Goal: Task Accomplishment & Management: Manage account settings

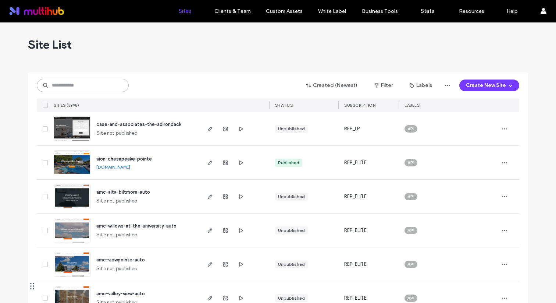
click at [99, 82] on input at bounding box center [83, 85] width 92 height 13
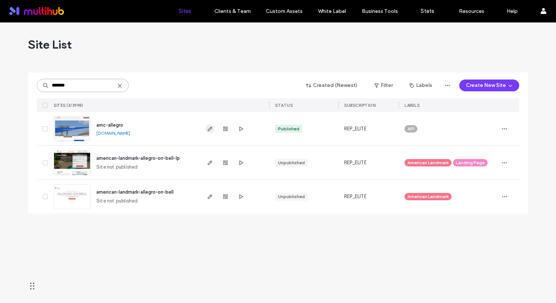
type input "*******"
click at [209, 129] on use "button" at bounding box center [210, 129] width 4 height 4
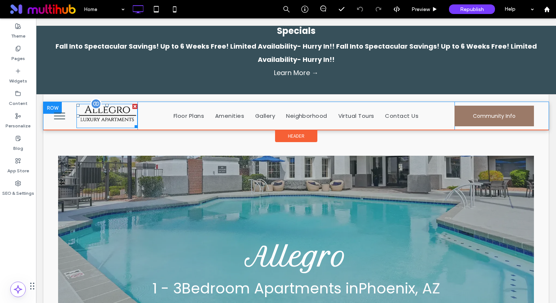
click at [112, 121] on img at bounding box center [107, 116] width 61 height 24
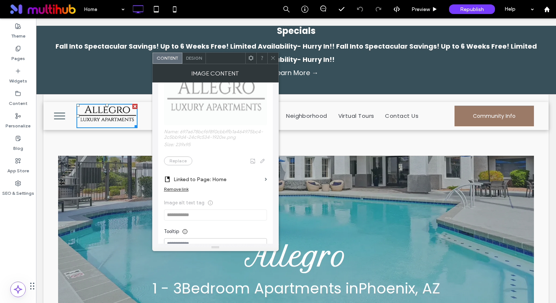
scroll to position [118, 0]
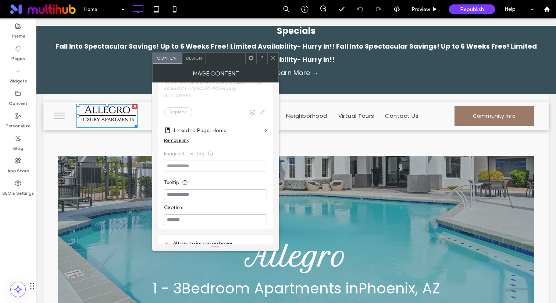
click at [274, 60] on icon at bounding box center [273, 58] width 6 height 6
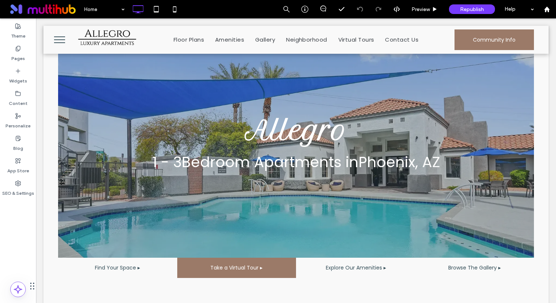
scroll to position [59, 0]
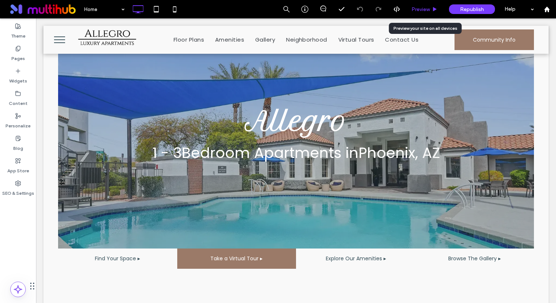
click at [432, 6] on div "Preview" at bounding box center [424, 9] width 37 height 6
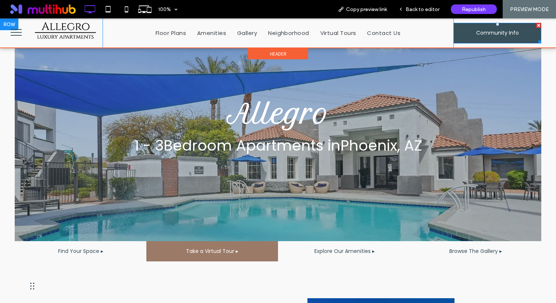
click at [472, 36] on link "Community Info" at bounding box center [498, 33] width 88 height 21
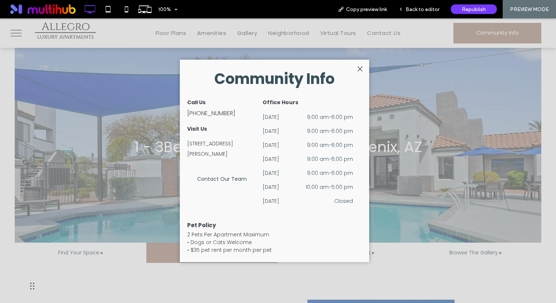
click at [223, 140] on div "[STREET_ADDRESS][PERSON_NAME]" at bounding box center [222, 149] width 70 height 22
click at [207, 142] on div "[STREET_ADDRESS][PERSON_NAME]" at bounding box center [222, 149] width 70 height 22
click at [220, 178] on span "Contact Our Team" at bounding box center [222, 179] width 50 height 20
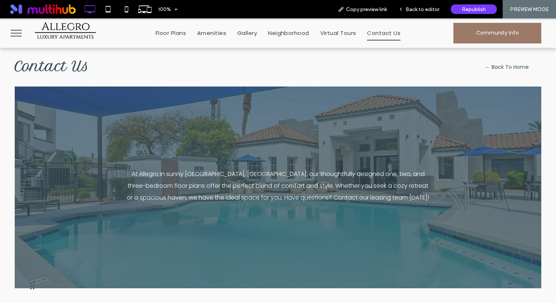
click at [72, 29] on img at bounding box center [65, 33] width 64 height 26
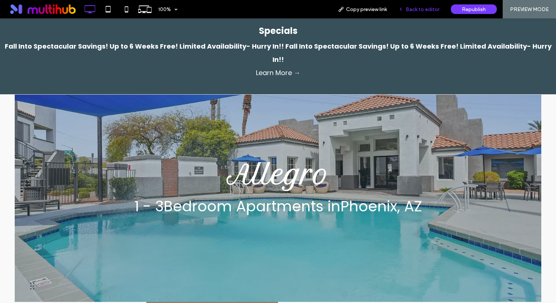
click at [420, 9] on span "Back to editor" at bounding box center [423, 9] width 34 height 6
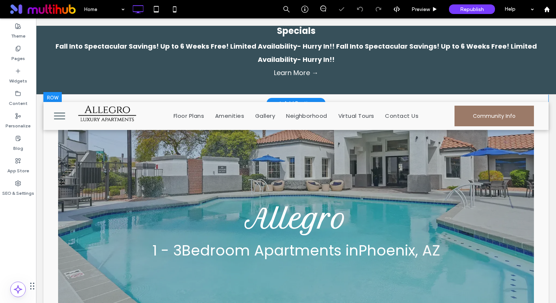
scroll to position [57, 0]
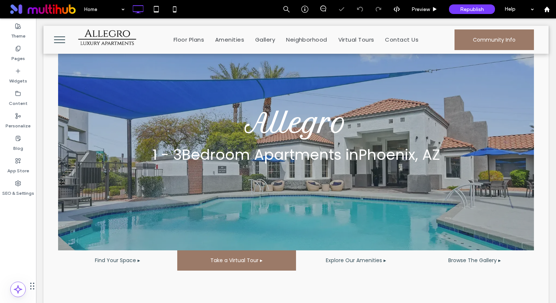
click at [59, 38] on button "menu" at bounding box center [59, 39] width 19 height 19
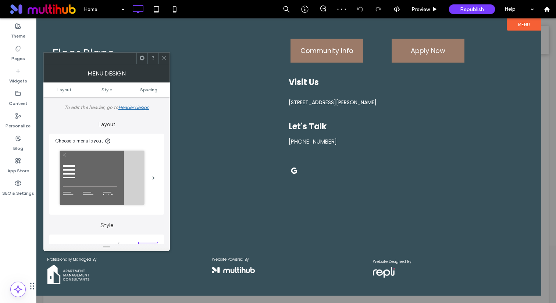
click at [164, 59] on icon at bounding box center [165, 58] width 6 height 6
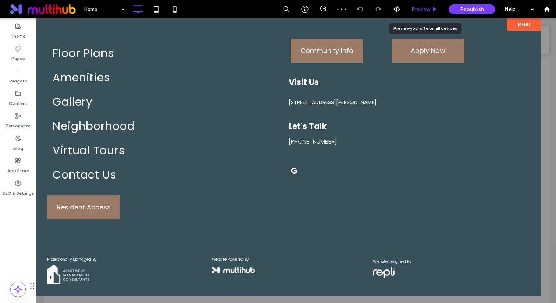
click at [424, 10] on span "Preview" at bounding box center [421, 9] width 18 height 6
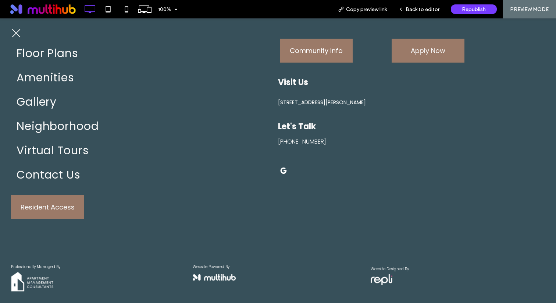
click at [366, 105] on span "[STREET_ADDRESS][PERSON_NAME]" at bounding box center [322, 103] width 88 height 8
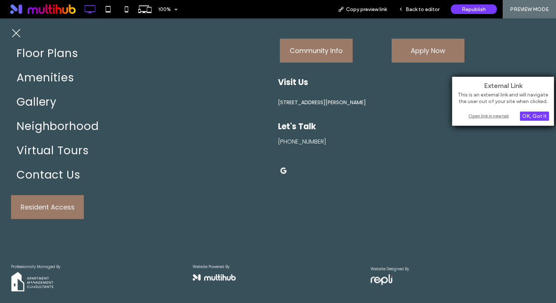
click at [491, 118] on div "Open link in new tab" at bounding box center [503, 116] width 92 height 8
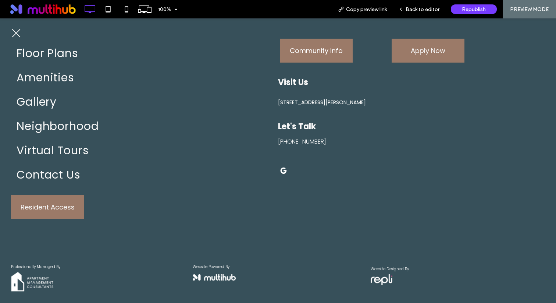
click at [285, 170] on span "google_my_business" at bounding box center [283, 170] width 11 height 11
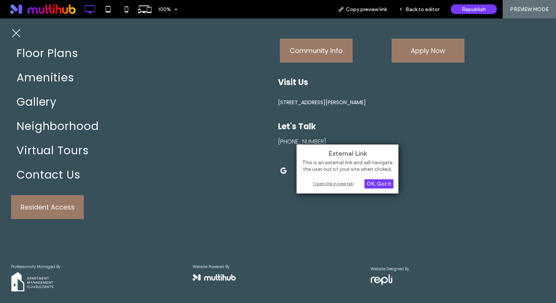
click at [323, 184] on div "Open link in new tab" at bounding box center [348, 184] width 92 height 8
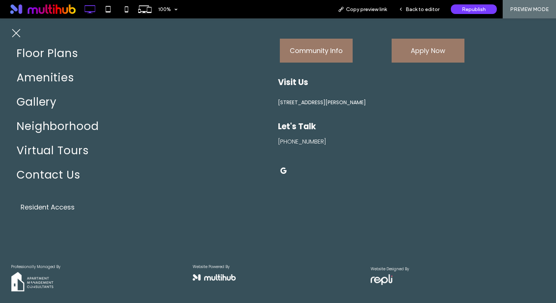
click at [49, 205] on span "Resident Access" at bounding box center [48, 207] width 54 height 13
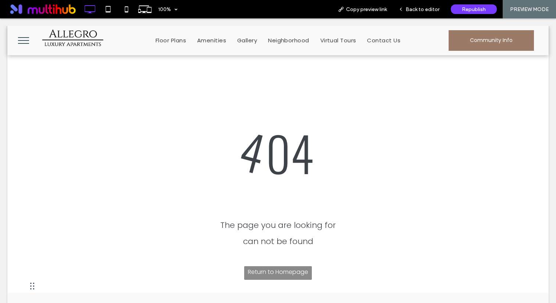
click at [67, 32] on div at bounding box center [278, 151] width 556 height 303
click at [422, 10] on div at bounding box center [278, 151] width 556 height 303
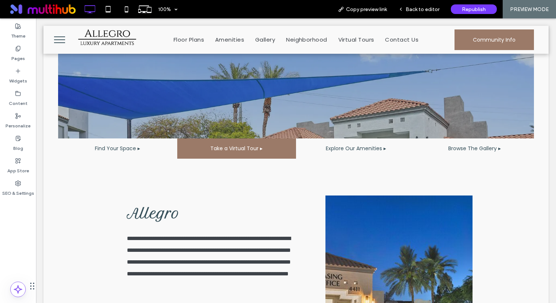
scroll to position [172, 0]
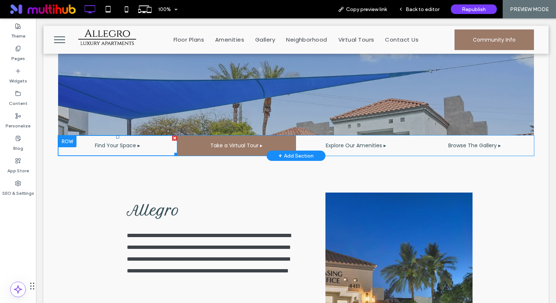
click at [130, 149] on span "Find Your Space ▸" at bounding box center [117, 146] width 45 height 20
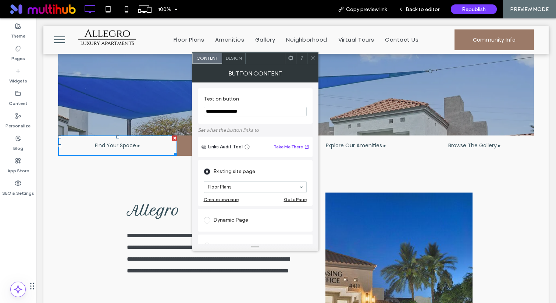
click at [311, 56] on icon at bounding box center [313, 58] width 6 height 6
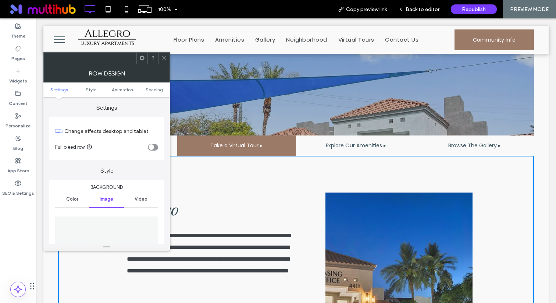
click at [240, 145] on span "Take a Virtual Tour ▸" at bounding box center [237, 146] width 52 height 20
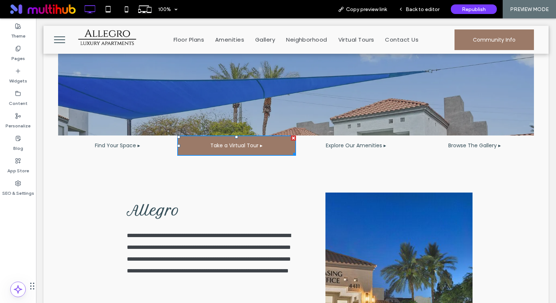
click at [240, 145] on span "Take a Virtual Tour ▸" at bounding box center [237, 146] width 52 height 20
click at [257, 145] on span "Take a Virtual Tour ▸" at bounding box center [237, 146] width 52 height 20
click at [418, 11] on span "Back to editor" at bounding box center [423, 9] width 34 height 6
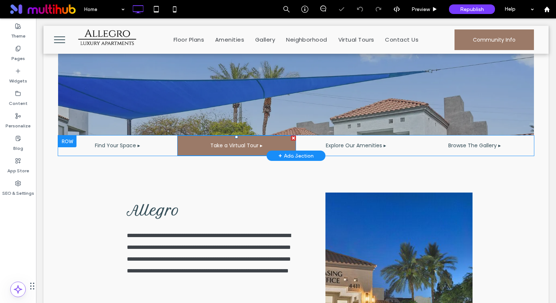
click at [251, 150] on span "Take a Virtual Tour ▸" at bounding box center [237, 146] width 52 height 20
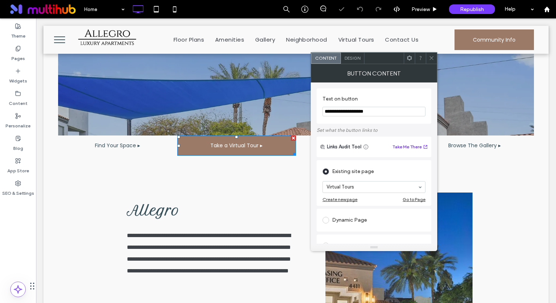
click at [429, 55] on span at bounding box center [432, 58] width 6 height 11
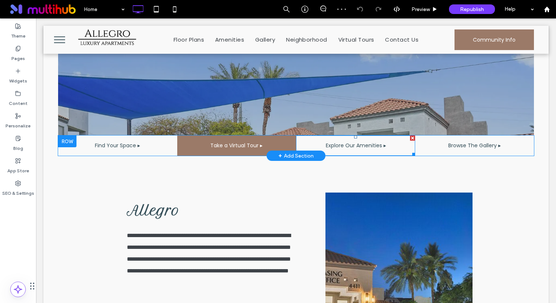
click at [343, 147] on span "Explore Our Amenities ▸" at bounding box center [356, 146] width 60 height 20
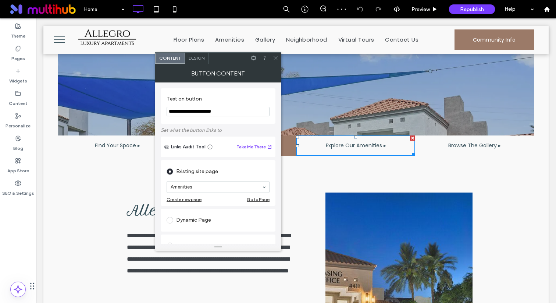
click at [276, 56] on icon at bounding box center [276, 58] width 6 height 6
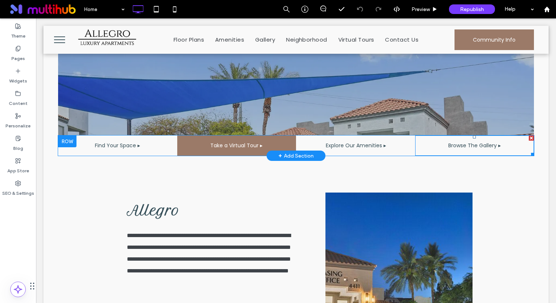
click at [471, 145] on span "Browse The Gallery ▸" at bounding box center [475, 146] width 53 height 20
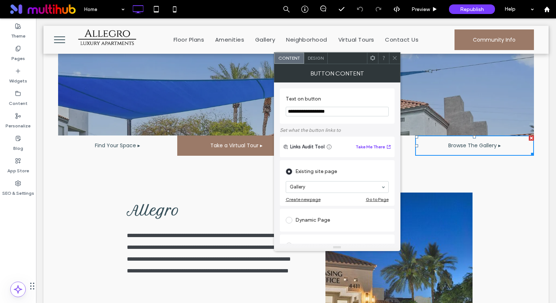
click at [395, 58] on icon at bounding box center [395, 58] width 6 height 6
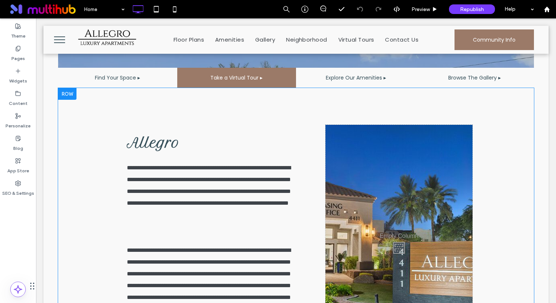
scroll to position [242, 0]
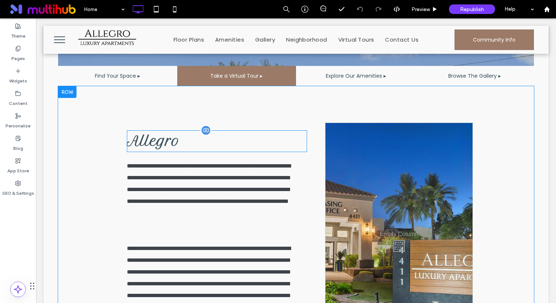
click at [192, 144] on h2 "Allegro" at bounding box center [217, 141] width 180 height 20
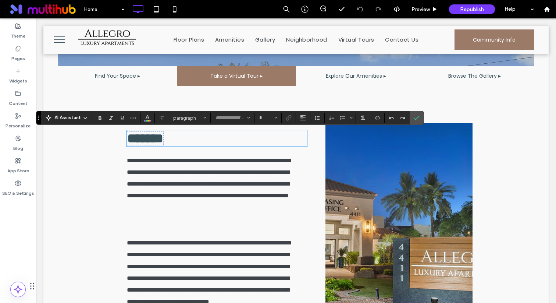
type input "**********"
type input "**"
click at [248, 146] on h2 "﻿ ******* ﻿" at bounding box center [217, 138] width 180 height 15
click at [268, 138] on h2 "﻿ ******* ﻿" at bounding box center [217, 138] width 180 height 15
click at [414, 113] on span "Confirm" at bounding box center [415, 117] width 3 height 13
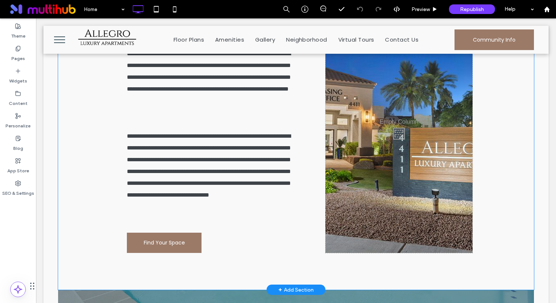
scroll to position [361, 0]
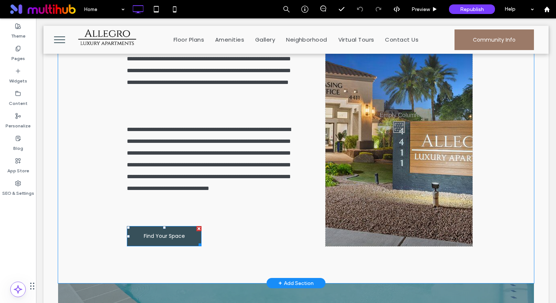
click at [170, 234] on span "Find Your Space" at bounding box center [164, 236] width 41 height 20
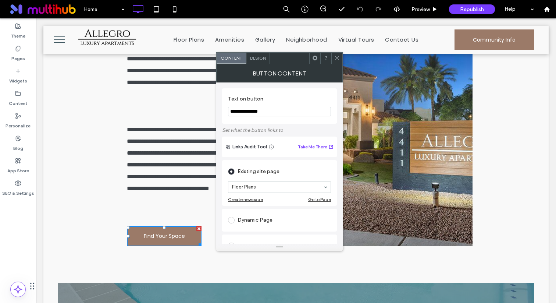
click at [339, 56] on icon at bounding box center [338, 58] width 6 height 6
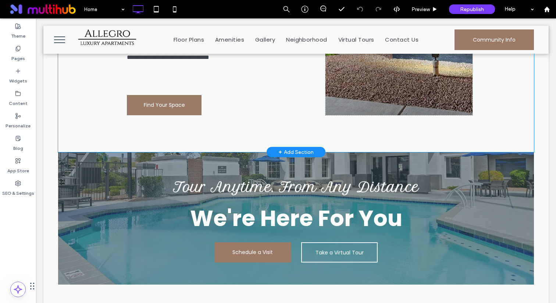
scroll to position [561, 0]
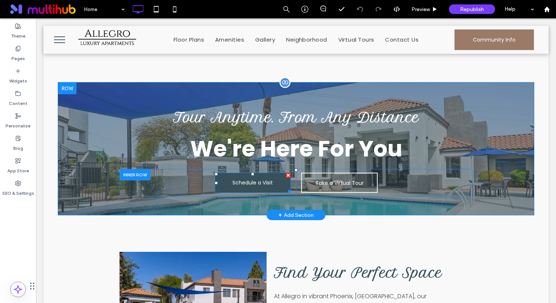
click at [250, 181] on span "Schedule a Visit" at bounding box center [253, 183] width 40 height 20
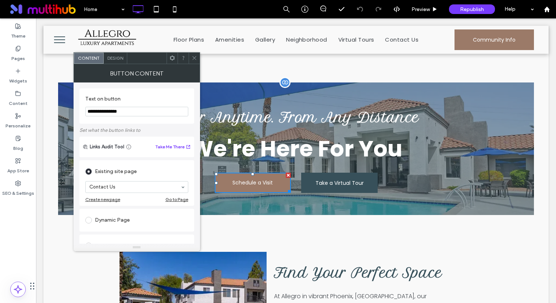
click at [317, 180] on span "Take a Virtual Tour" at bounding box center [340, 183] width 48 height 20
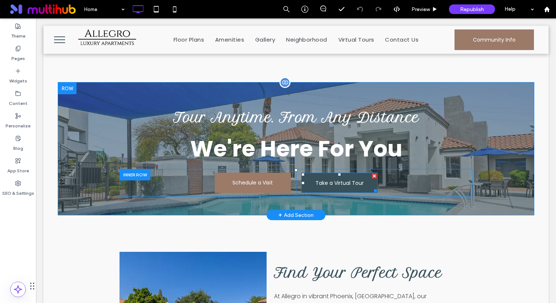
click at [326, 180] on span "Take a Virtual Tour" at bounding box center [340, 183] width 48 height 20
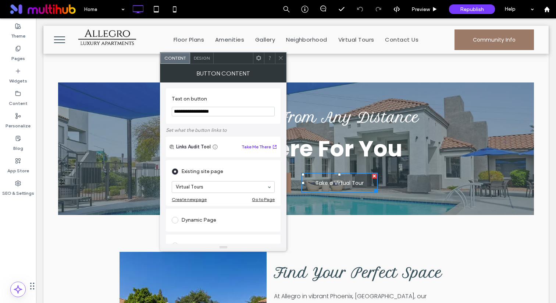
click at [279, 59] on icon at bounding box center [281, 58] width 6 height 6
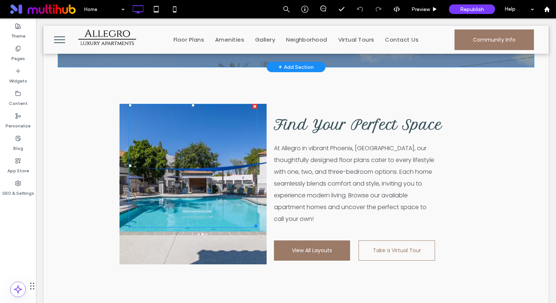
scroll to position [711, 0]
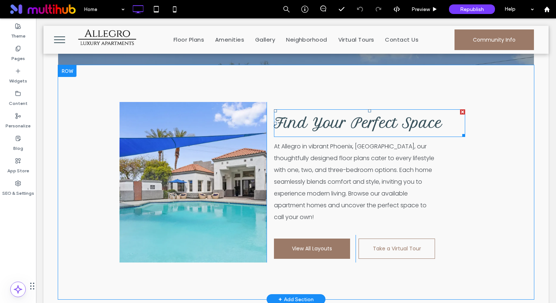
click at [329, 128] on span "Find Your Perfect Space" at bounding box center [358, 123] width 168 height 16
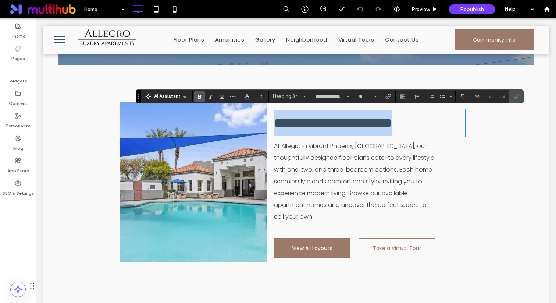
click at [349, 126] on span "**********" at bounding box center [333, 123] width 118 height 13
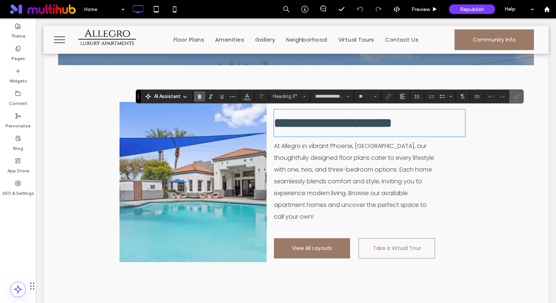
click at [514, 94] on icon "Confirm" at bounding box center [517, 96] width 6 height 6
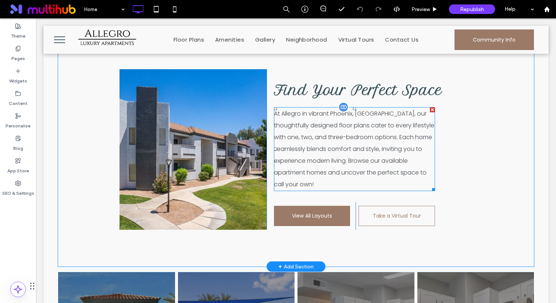
scroll to position [749, 0]
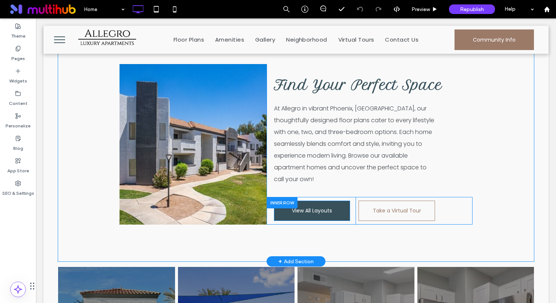
click at [319, 208] on span "View All Layouts" at bounding box center [312, 211] width 40 height 20
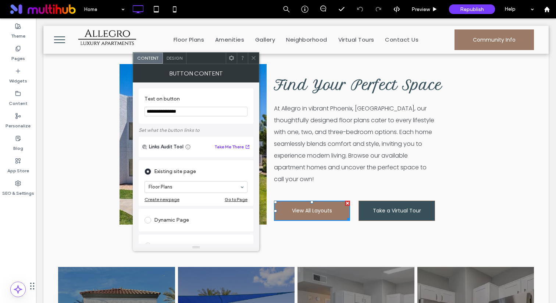
click at [380, 206] on span "Take a Virtual Tour" at bounding box center [397, 211] width 48 height 20
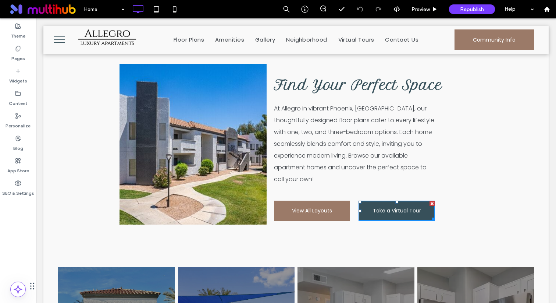
click at [380, 206] on span "Take a Virtual Tour" at bounding box center [397, 211] width 48 height 20
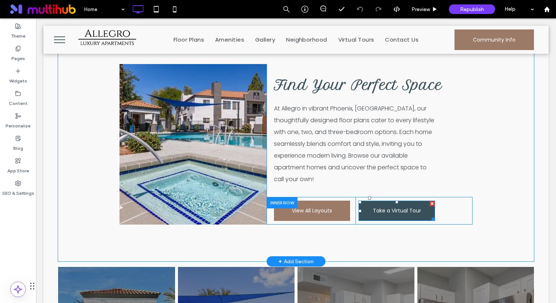
click at [376, 202] on span "Take a Virtual Tour" at bounding box center [397, 211] width 48 height 20
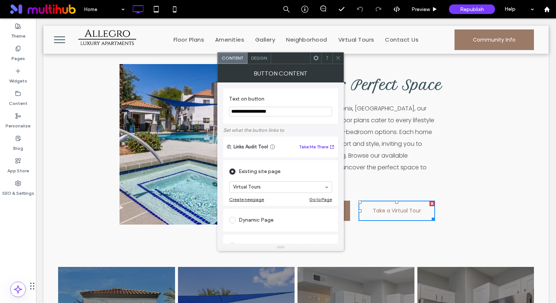
click at [337, 57] on icon at bounding box center [339, 58] width 6 height 6
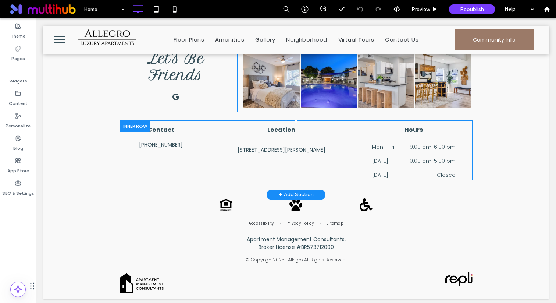
scroll to position [1129, 0]
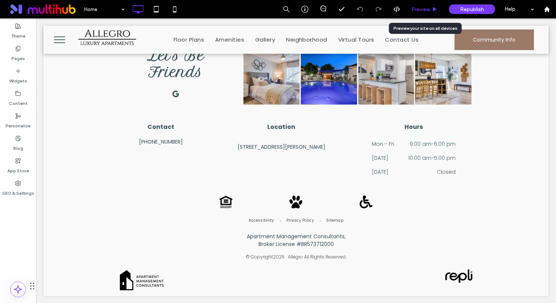
click at [424, 12] on span "Preview" at bounding box center [421, 9] width 18 height 6
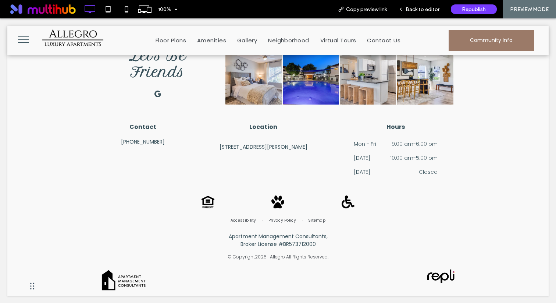
scroll to position [1114, 0]
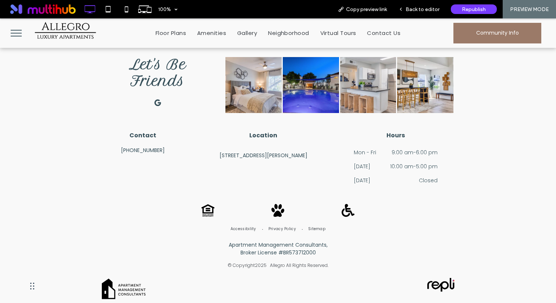
click at [284, 153] on span "[STREET_ADDRESS][PERSON_NAME]" at bounding box center [264, 156] width 88 height 8
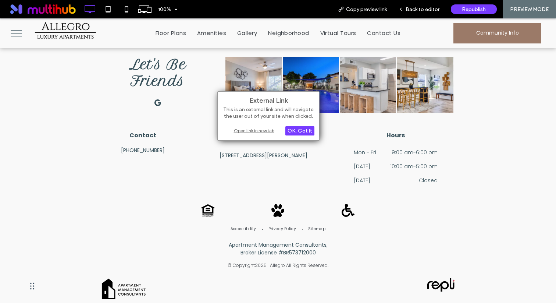
click at [270, 129] on div "Open link in new tab" at bounding box center [269, 131] width 92 height 8
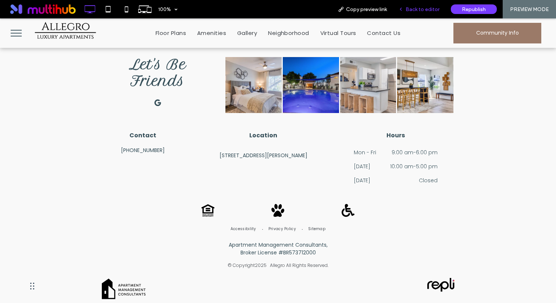
click at [420, 10] on span "Back to editor" at bounding box center [423, 9] width 34 height 6
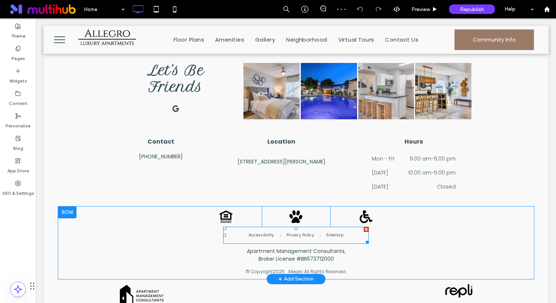
click at [319, 235] on li "Privacy Policy" at bounding box center [301, 235] width 40 height 8
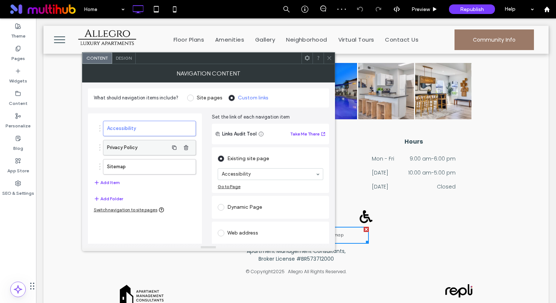
click at [159, 149] on label "Privacy Policy" at bounding box center [137, 147] width 61 height 15
click at [156, 167] on label "Sitemap" at bounding box center [137, 166] width 61 height 15
click at [328, 60] on icon at bounding box center [330, 58] width 6 height 6
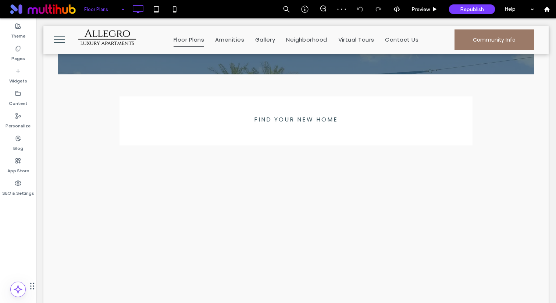
scroll to position [240, 0]
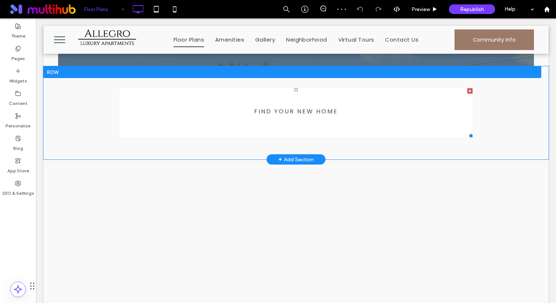
click at [249, 117] on span at bounding box center [296, 112] width 353 height 49
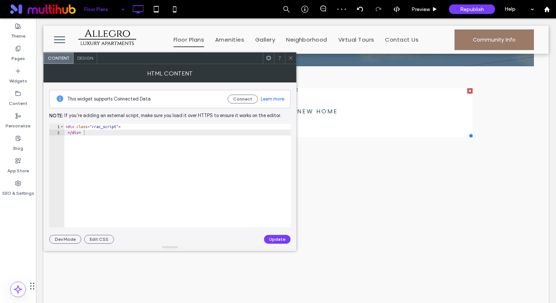
click at [293, 60] on icon at bounding box center [291, 58] width 6 height 6
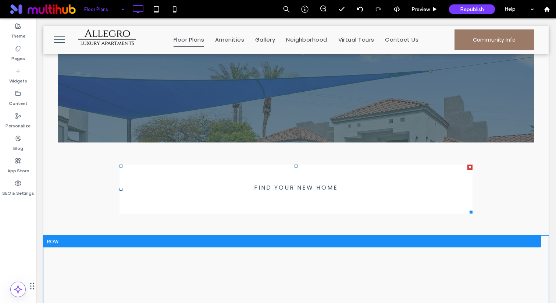
scroll to position [158, 0]
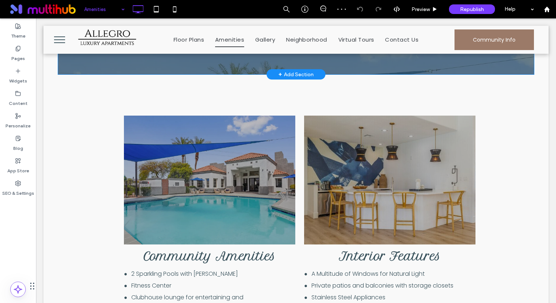
scroll to position [333, 0]
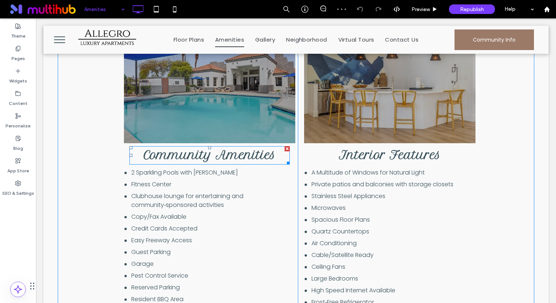
click at [219, 147] on h2 "Community Amenities" at bounding box center [210, 155] width 160 height 17
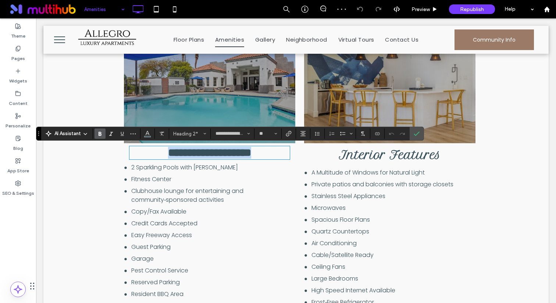
click at [241, 149] on span "**********" at bounding box center [209, 152] width 83 height 11
click at [417, 131] on icon "Confirm" at bounding box center [417, 134] width 6 height 6
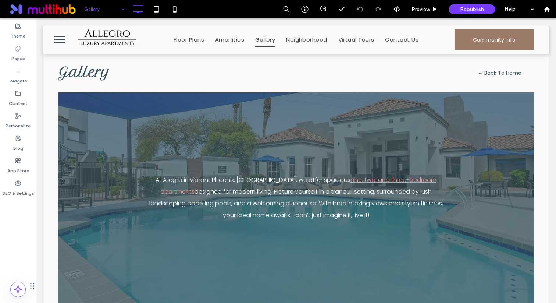
scroll to position [0, 0]
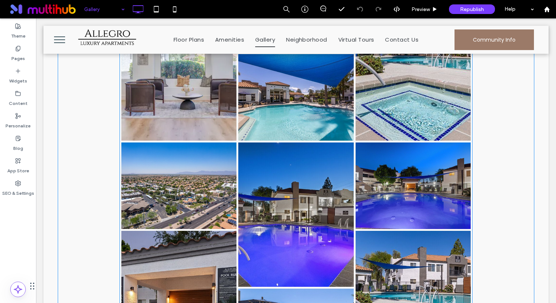
scroll to position [1638, 0]
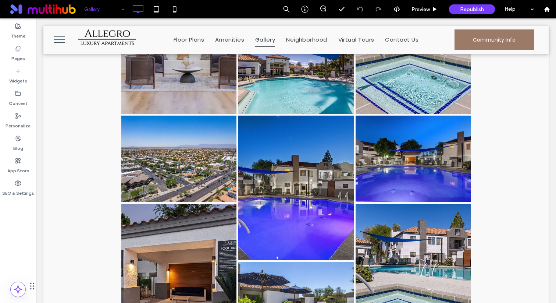
click at [110, 12] on input at bounding box center [102, 9] width 37 height 18
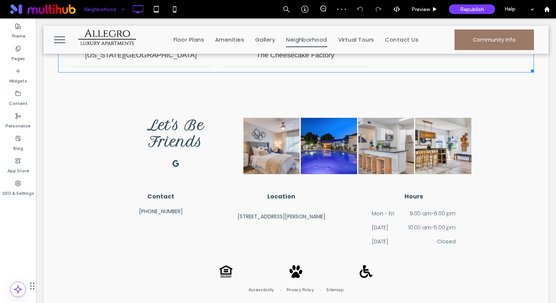
scroll to position [569, 0]
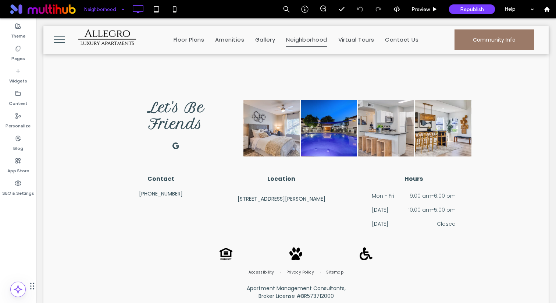
click at [103, 10] on input at bounding box center [102, 9] width 37 height 18
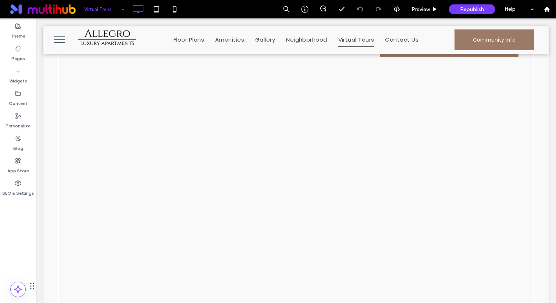
scroll to position [307, 0]
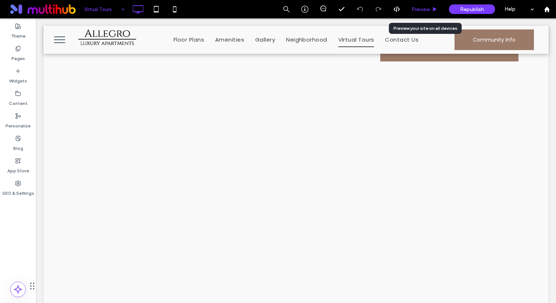
click at [413, 7] on span "Preview" at bounding box center [421, 9] width 18 height 6
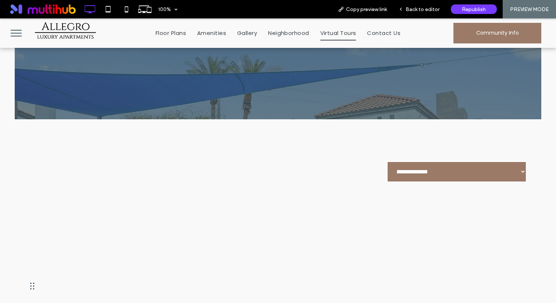
scroll to position [194, 0]
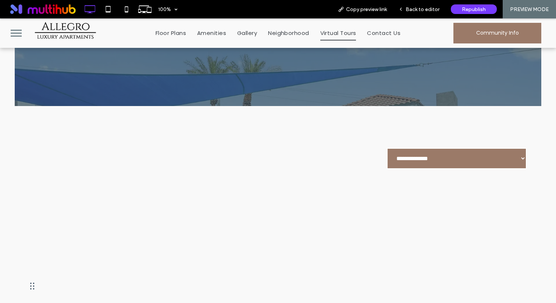
click at [494, 148] on select "**********" at bounding box center [457, 158] width 140 height 21
click at [452, 148] on select "**********" at bounding box center [457, 158] width 140 height 21
click at [387, 148] on select "**********" at bounding box center [457, 158] width 140 height 21
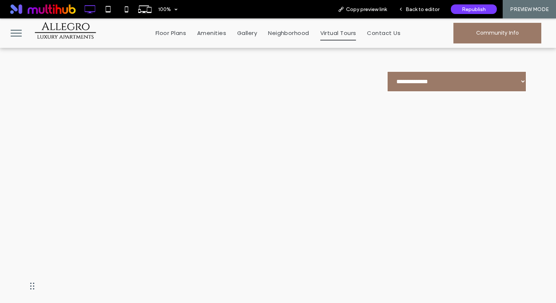
scroll to position [284, 0]
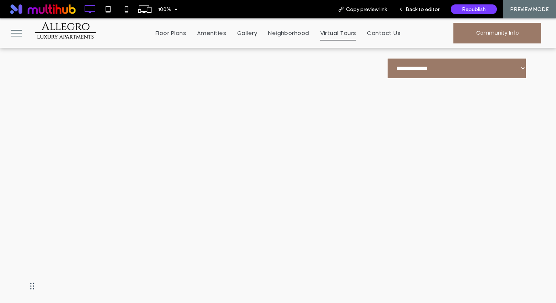
drag, startPoint x: 535, startPoint y: 142, endPoint x: 541, endPoint y: 117, distance: 25.2
click at [541, 117] on div "**********" at bounding box center [278, 244] width 527 height 456
click at [418, 62] on select "**********" at bounding box center [457, 68] width 140 height 21
select select "****"
click at [387, 58] on select "**********" at bounding box center [457, 68] width 140 height 21
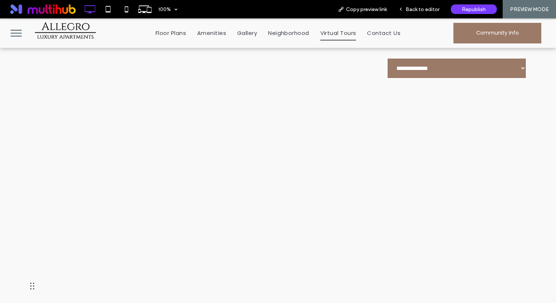
click at [429, 59] on select "**********" at bounding box center [457, 68] width 140 height 21
click at [415, 6] on span "Back to editor" at bounding box center [423, 9] width 34 height 6
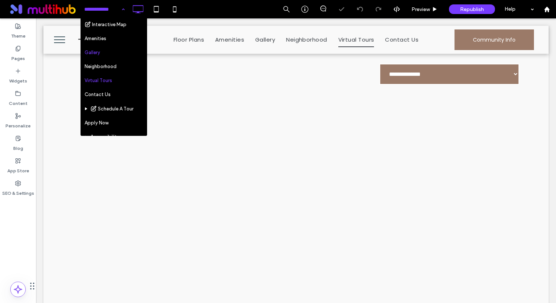
scroll to position [45, 0]
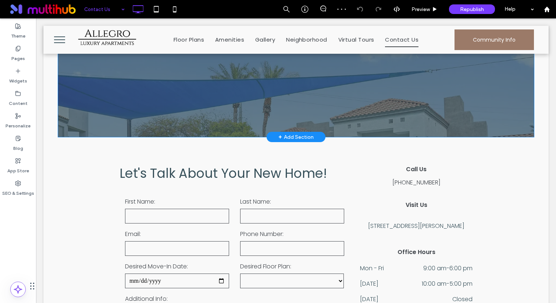
scroll to position [233, 0]
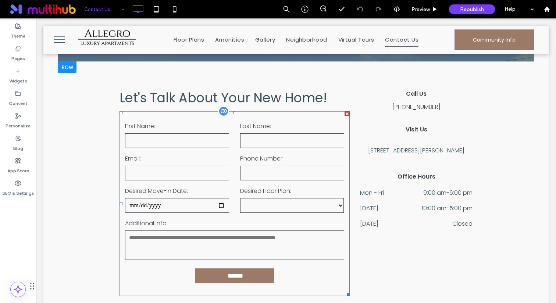
click at [244, 141] on input "text" at bounding box center [292, 140] width 104 height 15
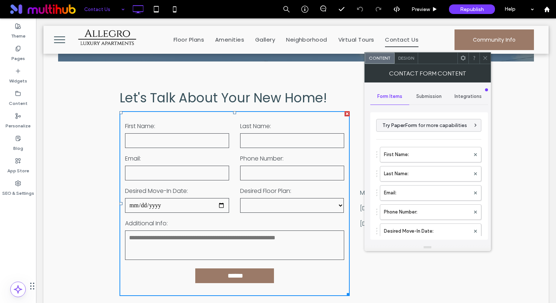
click at [427, 95] on span "Submission" at bounding box center [429, 96] width 25 height 6
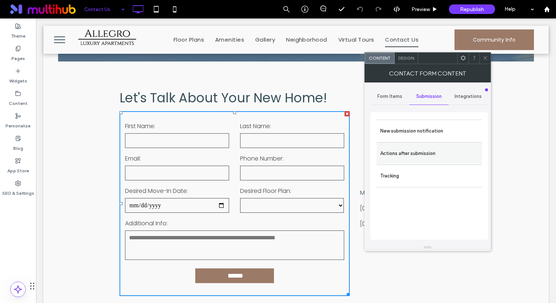
click at [414, 157] on label "Actions after submission" at bounding box center [430, 153] width 98 height 15
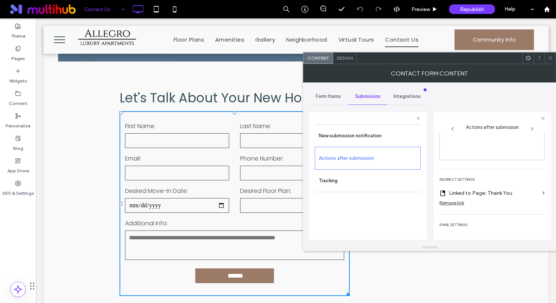
scroll to position [136, 0]
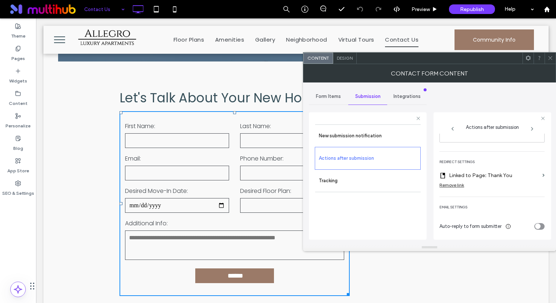
click at [552, 59] on icon at bounding box center [551, 58] width 6 height 6
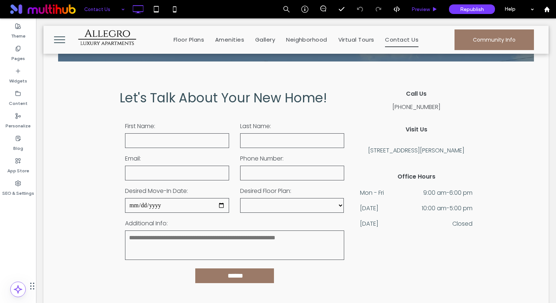
click at [426, 6] on span "Preview" at bounding box center [421, 9] width 18 height 6
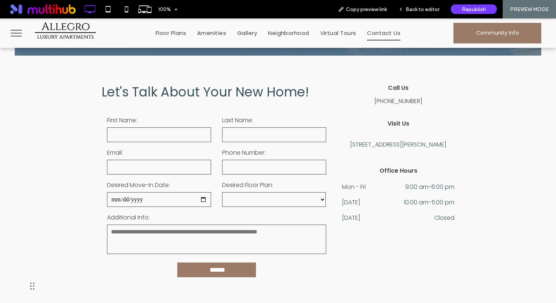
click at [400, 149] on span "[STREET_ADDRESS][PERSON_NAME]" at bounding box center [398, 144] width 96 height 9
click at [378, 141] on span "[STREET_ADDRESS][PERSON_NAME]" at bounding box center [398, 144] width 96 height 9
click at [480, 165] on div "**********" at bounding box center [278, 186] width 527 height 260
click at [412, 149] on span "[STREET_ADDRESS][PERSON_NAME]" at bounding box center [398, 144] width 96 height 9
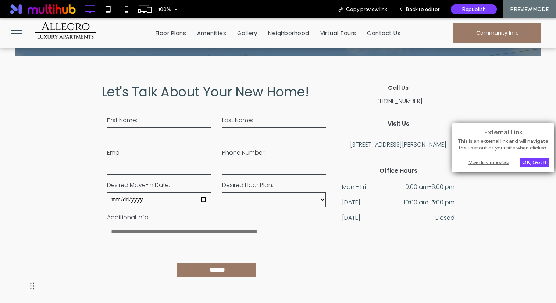
click at [475, 161] on div "Open link in new tab" at bounding box center [503, 162] width 92 height 8
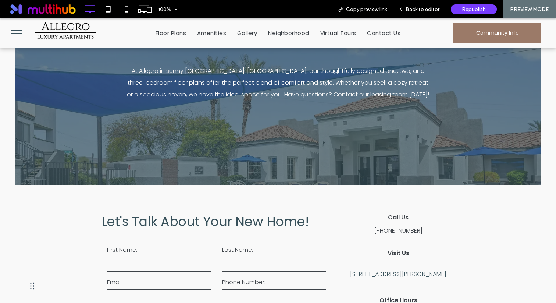
scroll to position [51, 0]
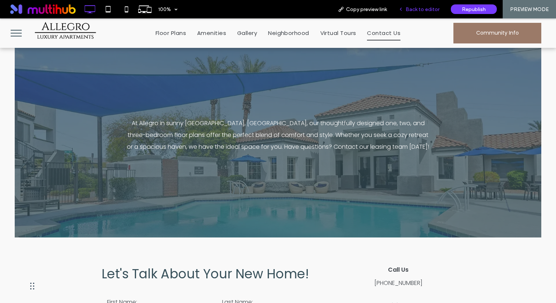
click at [417, 14] on div "Back to editor" at bounding box center [419, 9] width 53 height 18
click at [417, 10] on span "Back to editor" at bounding box center [423, 9] width 34 height 6
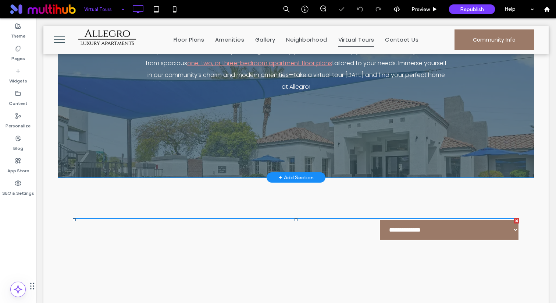
scroll to position [93, 0]
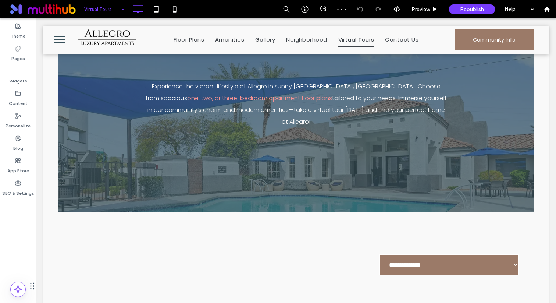
click at [106, 4] on input at bounding box center [102, 9] width 37 height 18
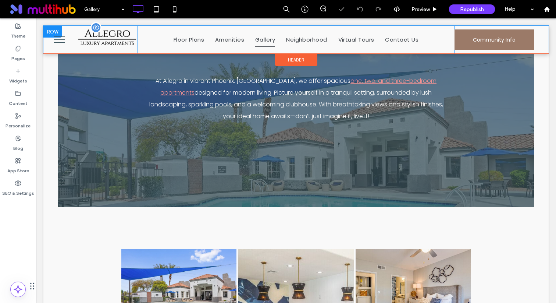
scroll to position [53, 0]
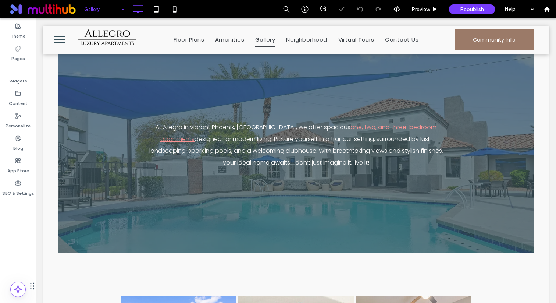
click at [107, 11] on input at bounding box center [102, 9] width 37 height 18
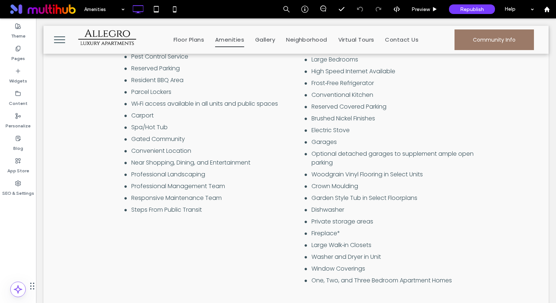
scroll to position [666, 0]
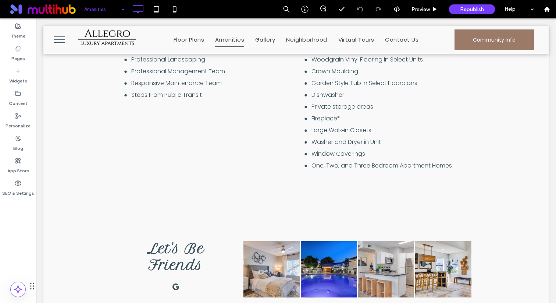
click at [112, 5] on input at bounding box center [102, 9] width 37 height 18
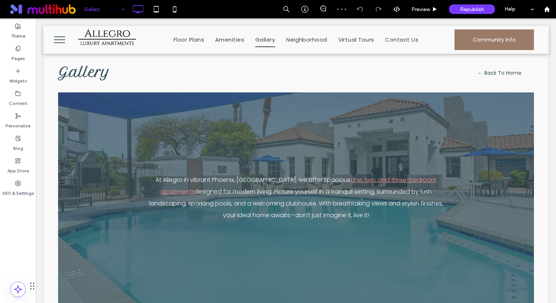
click at [100, 11] on input at bounding box center [102, 9] width 37 height 18
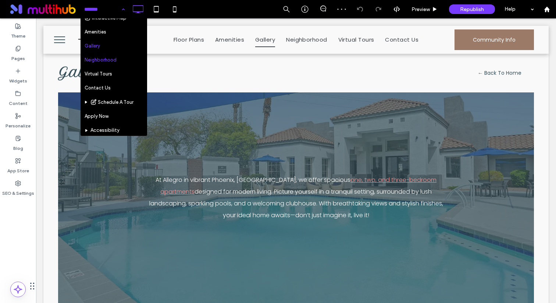
scroll to position [52, 0]
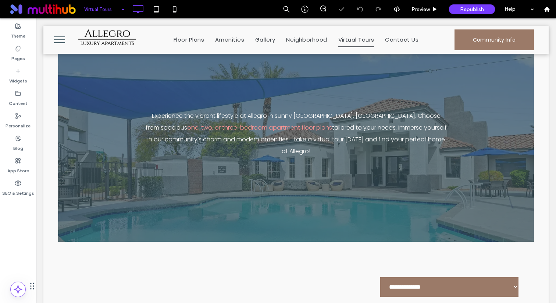
scroll to position [118, 0]
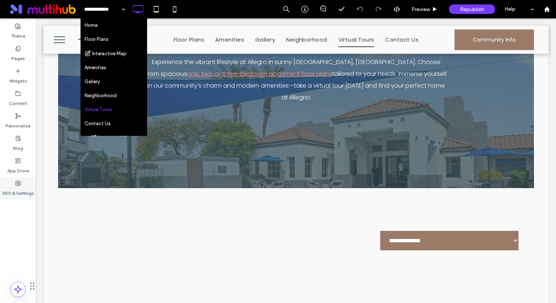
click at [17, 184] on icon at bounding box center [18, 183] width 6 height 6
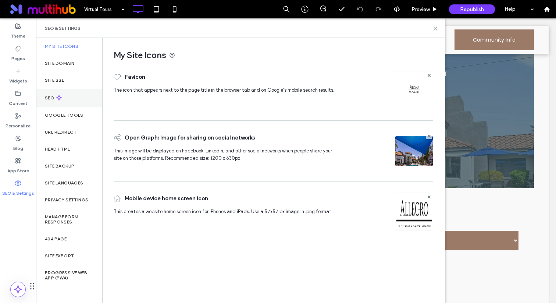
click at [72, 98] on div "SEO" at bounding box center [69, 98] width 66 height 18
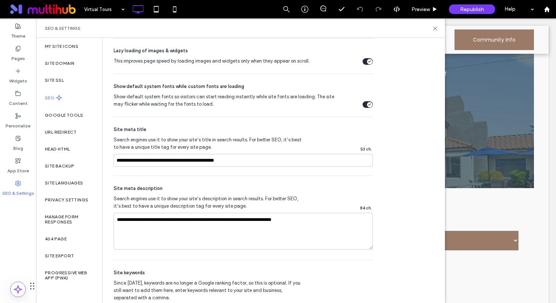
scroll to position [374, 0]
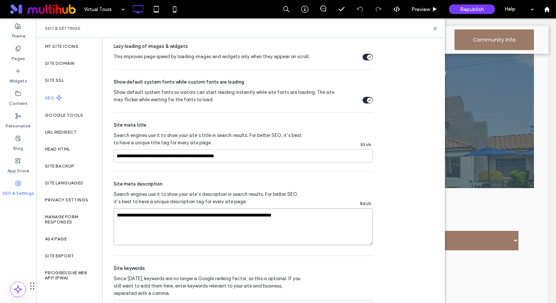
click at [188, 227] on textarea "**********" at bounding box center [243, 226] width 259 height 37
type textarea "**********"
click at [329, 187] on div "Site meta description" at bounding box center [243, 183] width 259 height 7
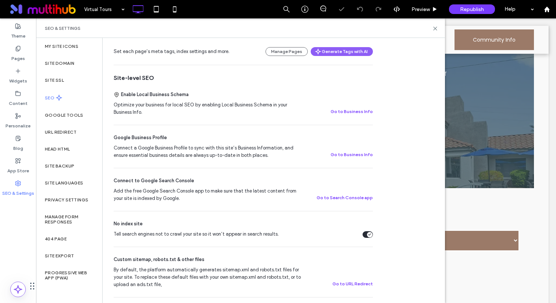
scroll to position [0, 0]
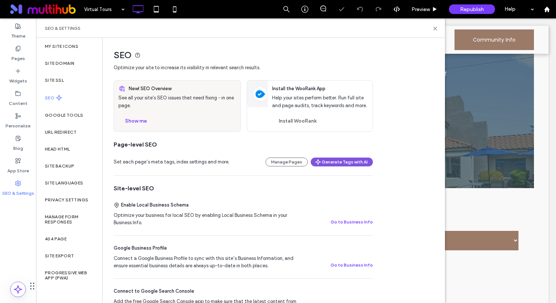
click at [344, 160] on button "Generate Tags with AI" at bounding box center [342, 162] width 62 height 9
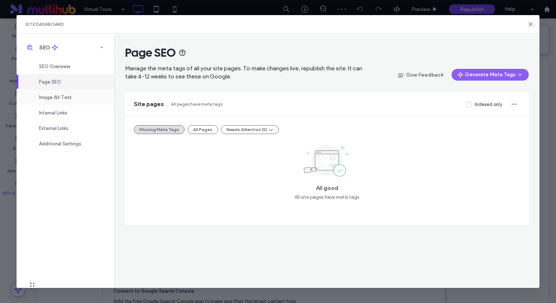
click at [83, 94] on div "Image Alt Text" at bounding box center [66, 96] width 98 height 15
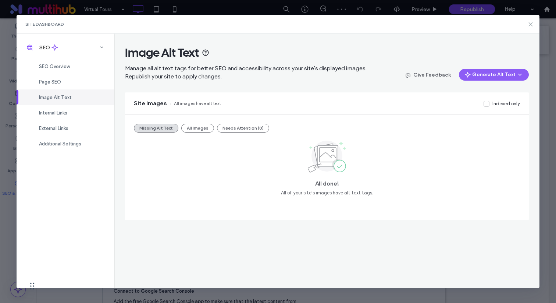
click at [530, 24] on icon at bounding box center [531, 24] width 6 height 6
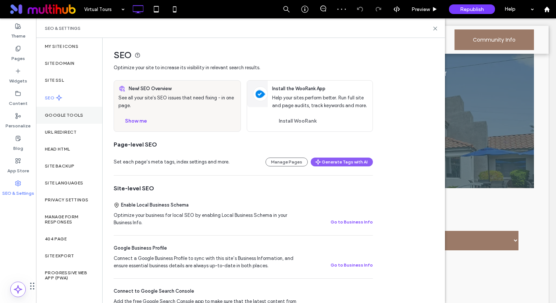
click at [79, 117] on label "Google Tools" at bounding box center [64, 115] width 39 height 5
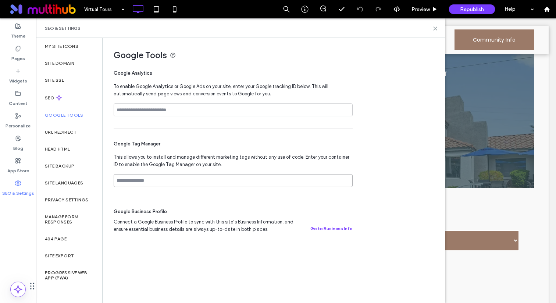
click at [185, 184] on input at bounding box center [233, 180] width 239 height 13
paste input "**********"
drag, startPoint x: 173, startPoint y: 180, endPoint x: 103, endPoint y: 182, distance: 70.0
click at [103, 182] on div "**********" at bounding box center [271, 140] width 336 height 204
type input "**********"
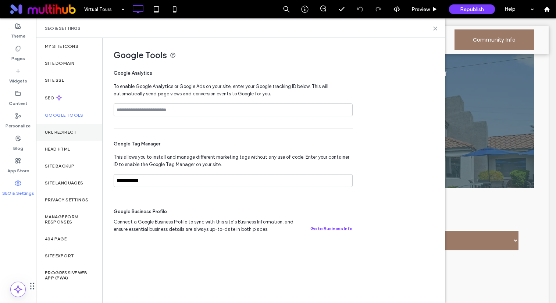
click at [87, 128] on div "URL Redirect" at bounding box center [69, 132] width 66 height 17
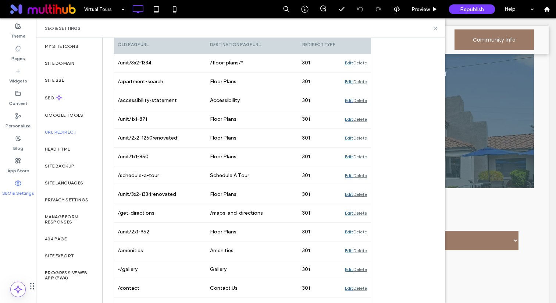
scroll to position [91, 0]
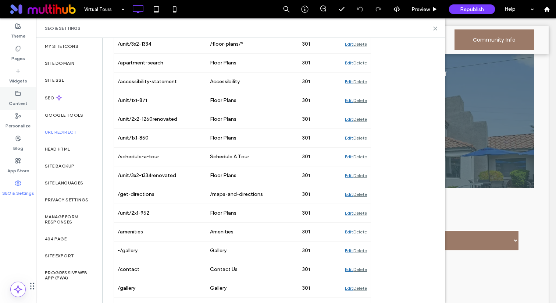
click at [27, 99] on div "Content" at bounding box center [18, 98] width 36 height 22
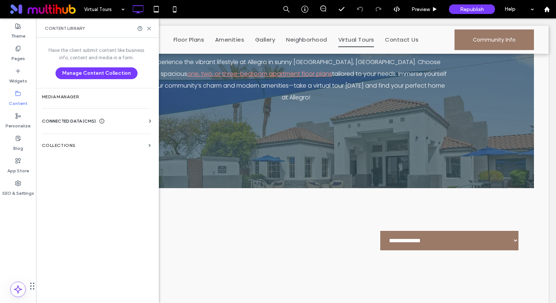
click at [78, 148] on label "Collections" at bounding box center [94, 145] width 104 height 5
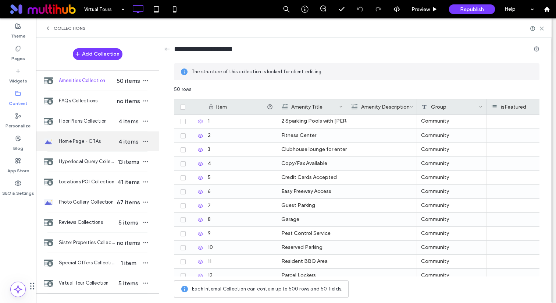
click at [80, 145] on div "Home Page - CTAs 4 items" at bounding box center [97, 141] width 123 height 20
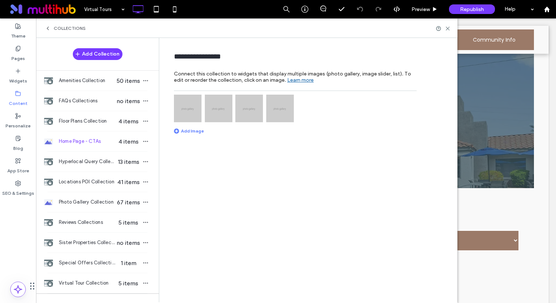
click at [192, 110] on img at bounding box center [188, 109] width 28 height 28
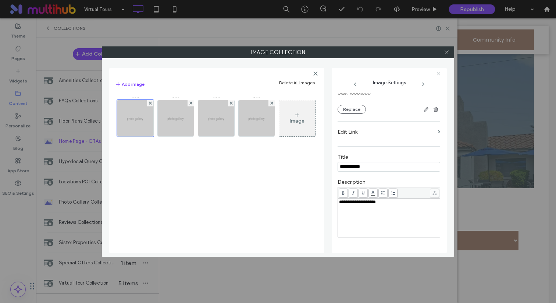
scroll to position [147, 0]
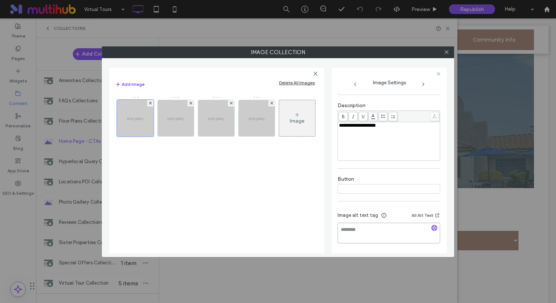
click at [339, 238] on textarea at bounding box center [389, 233] width 103 height 21
type textarea "*****"
click at [178, 134] on img at bounding box center [175, 118] width 45 height 36
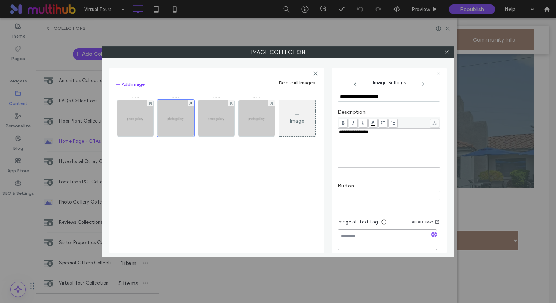
click at [372, 236] on textarea at bounding box center [388, 239] width 100 height 21
paste textarea "*****"
type textarea "*****"
click at [230, 131] on img at bounding box center [216, 118] width 45 height 36
click at [349, 240] on textarea at bounding box center [388, 239] width 100 height 21
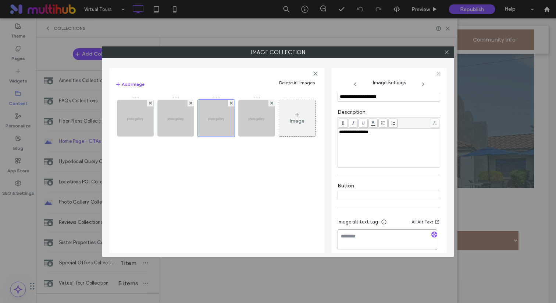
paste textarea "*****"
type textarea "*****"
click at [257, 128] on img at bounding box center [256, 118] width 45 height 36
click at [358, 249] on textarea at bounding box center [388, 239] width 100 height 21
paste textarea "*****"
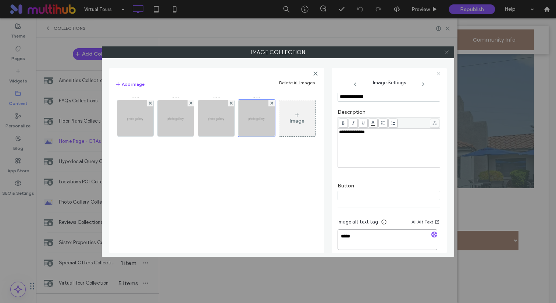
type textarea "*****"
click at [448, 50] on icon at bounding box center [447, 52] width 6 height 6
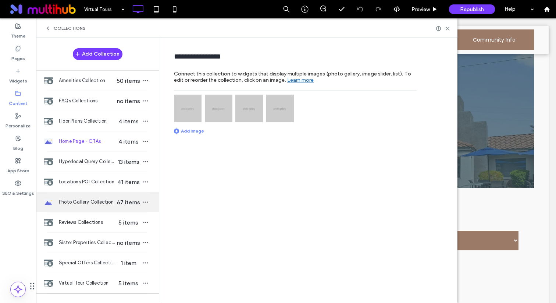
click at [80, 203] on span "Photo Gallery Collection" at bounding box center [87, 201] width 57 height 7
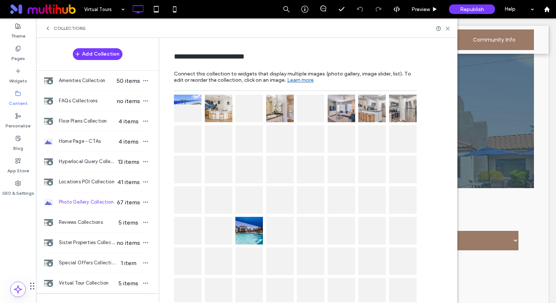
click at [247, 223] on img at bounding box center [250, 231] width 28 height 28
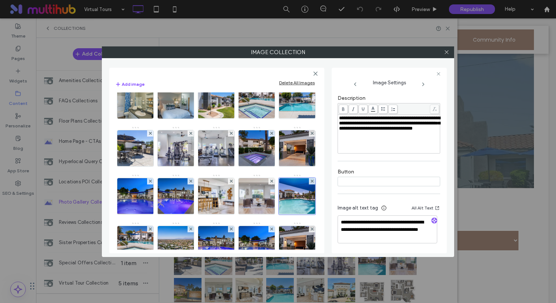
scroll to position [403, 0]
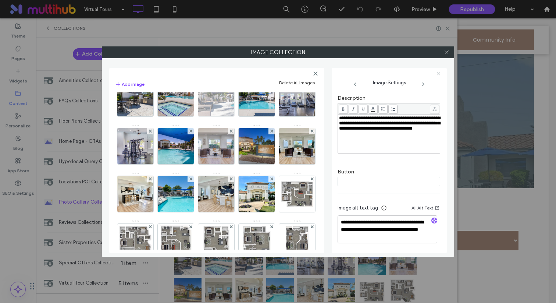
click at [217, 116] on img at bounding box center [216, 98] width 48 height 36
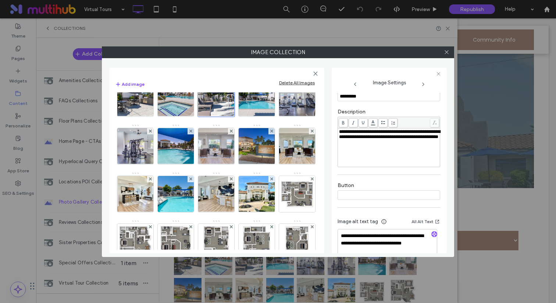
scroll to position [160, 0]
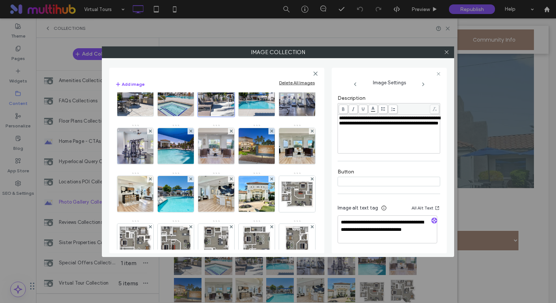
click at [449, 52] on div at bounding box center [446, 52] width 11 height 11
click at [447, 52] on icon at bounding box center [447, 52] width 6 height 6
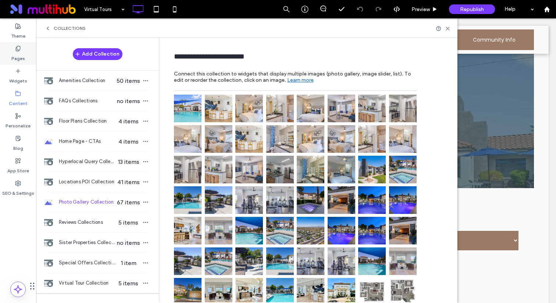
click at [24, 56] on div "Pages" at bounding box center [18, 53] width 36 height 22
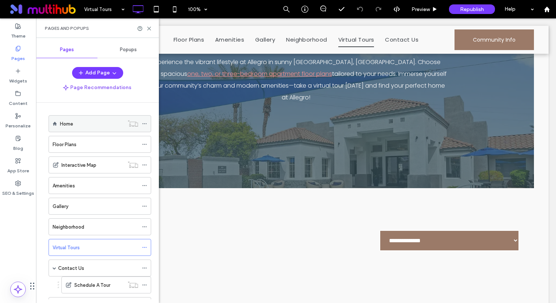
click at [144, 124] on icon at bounding box center [144, 123] width 5 height 5
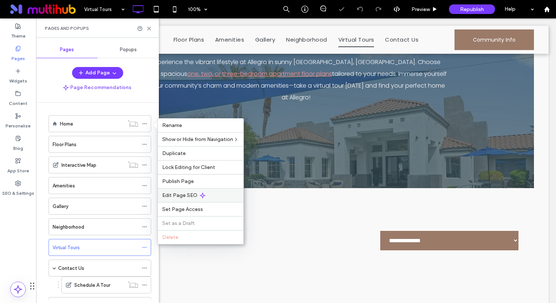
click at [166, 193] on span "Edit Page SEO" at bounding box center [179, 195] width 35 height 6
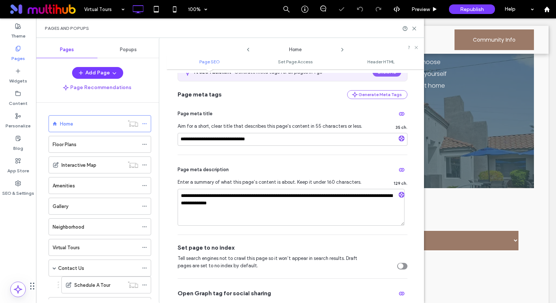
scroll to position [50, 0]
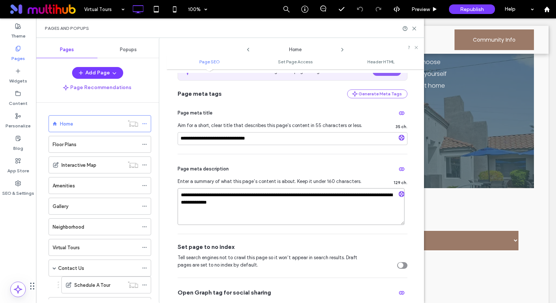
click at [258, 195] on textarea "**********" at bounding box center [291, 206] width 227 height 37
click at [360, 196] on textarea "**********" at bounding box center [291, 206] width 227 height 37
click at [338, 195] on textarea "**********" at bounding box center [291, 206] width 227 height 37
type textarea "**********"
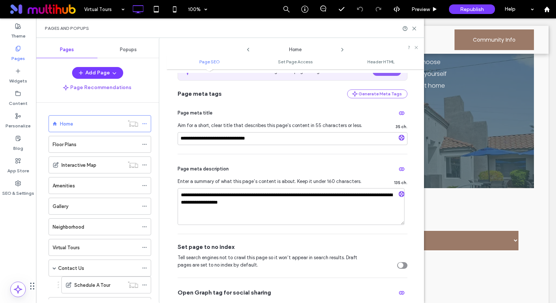
click at [304, 180] on span "Enter a summary of what this page’s content is about. Keep it under 160 charact…" at bounding box center [272, 181] width 189 height 7
drag, startPoint x: 264, startPoint y: 137, endPoint x: 243, endPoint y: 137, distance: 21.3
click at [243, 137] on input "**********" at bounding box center [293, 138] width 230 height 13
click at [180, 139] on input "**********" at bounding box center [293, 138] width 230 height 13
paste input "*******"
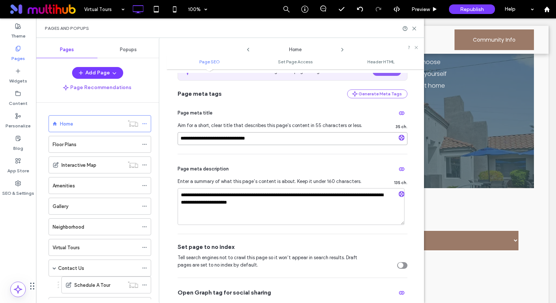
type input "**********"
click at [144, 143] on icon at bounding box center [144, 144] width 5 height 5
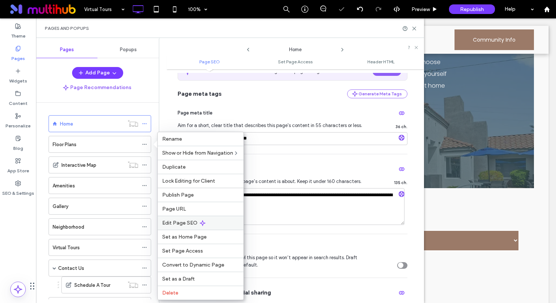
click at [175, 218] on div "Edit Page SEO" at bounding box center [201, 223] width 86 height 14
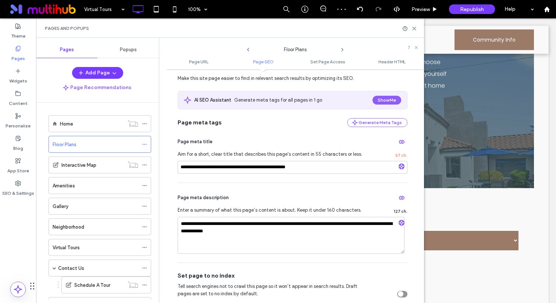
scroll to position [122, 0]
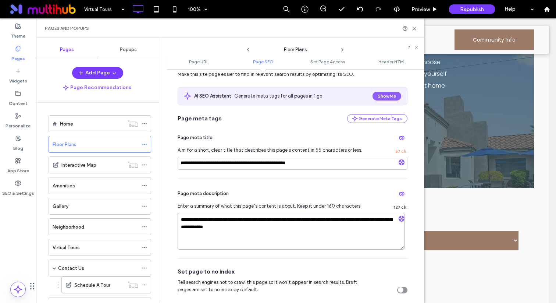
click at [217, 220] on textarea "**********" at bounding box center [291, 231] width 227 height 37
type textarea "**********"
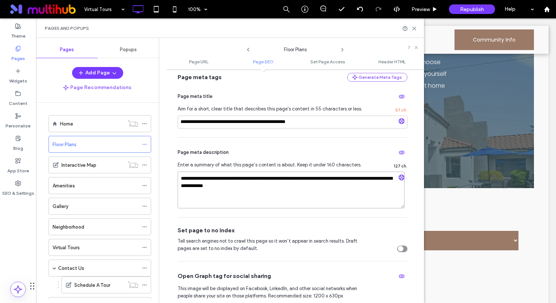
scroll to position [167, 0]
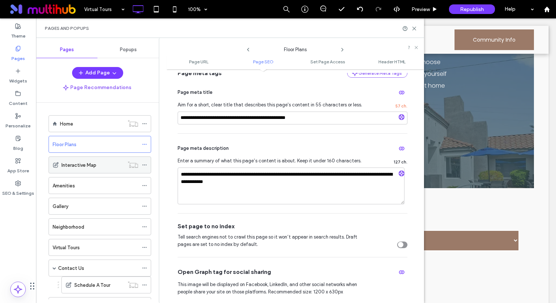
click at [145, 163] on icon at bounding box center [144, 164] width 5 height 5
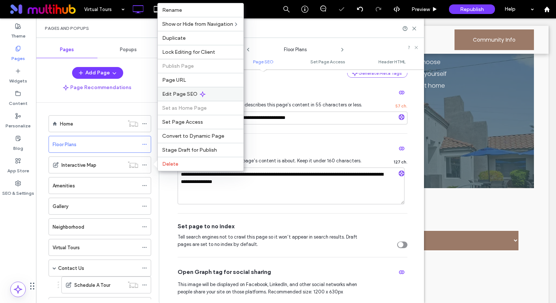
click at [198, 92] on div "Edit Page SEO" at bounding box center [201, 94] width 86 height 14
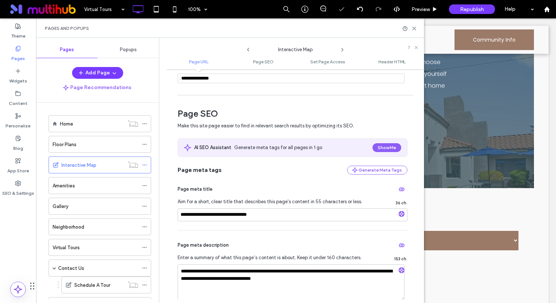
scroll to position [156, 0]
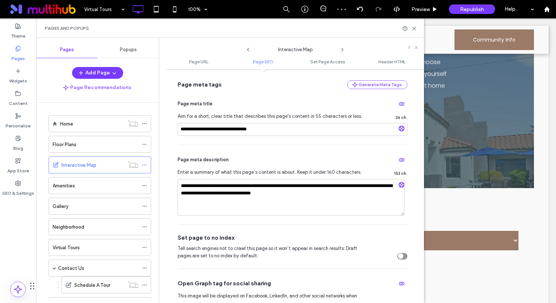
click at [400, 259] on div "toggle" at bounding box center [401, 256] width 6 height 6
click at [144, 185] on icon at bounding box center [144, 185] width 5 height 5
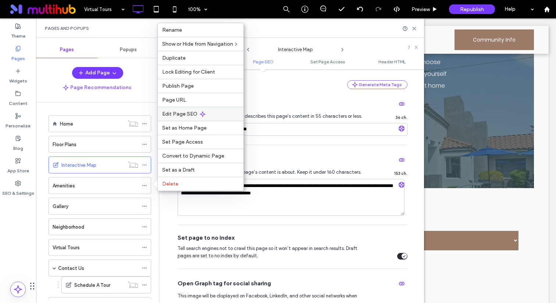
click at [191, 115] on span "Edit Page SEO" at bounding box center [179, 114] width 35 height 6
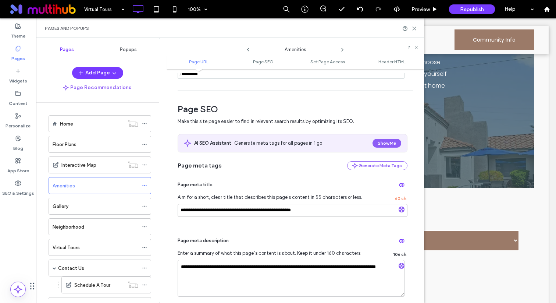
scroll to position [137, 0]
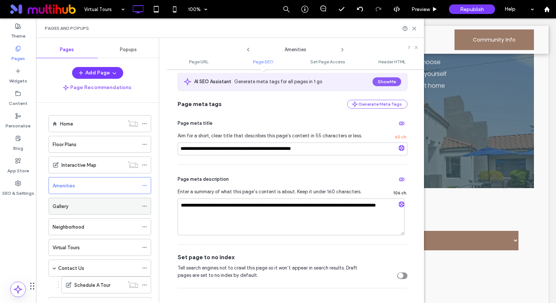
click at [145, 207] on icon at bounding box center [144, 206] width 5 height 5
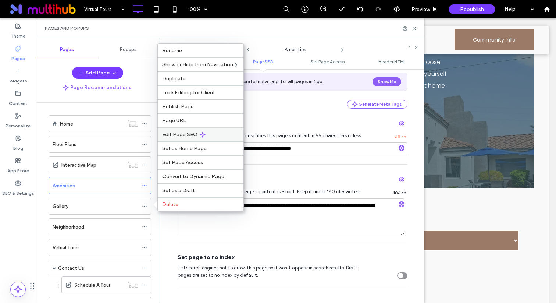
click at [191, 133] on span "Edit Page SEO" at bounding box center [179, 134] width 35 height 6
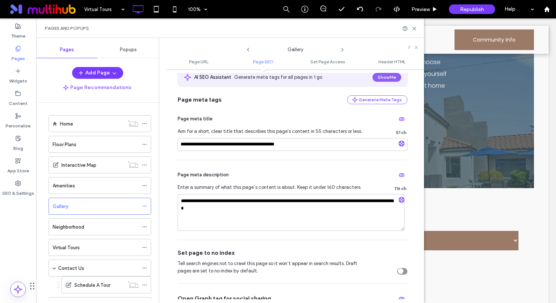
scroll to position [155, 0]
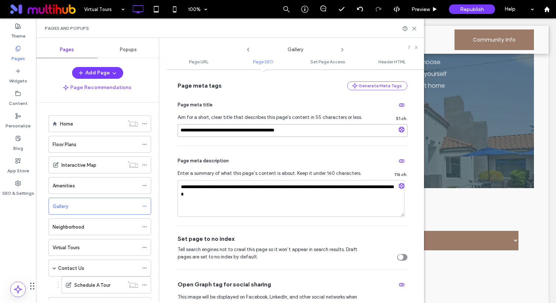
click at [245, 129] on input "**********" at bounding box center [293, 130] width 230 height 13
type input "**********"
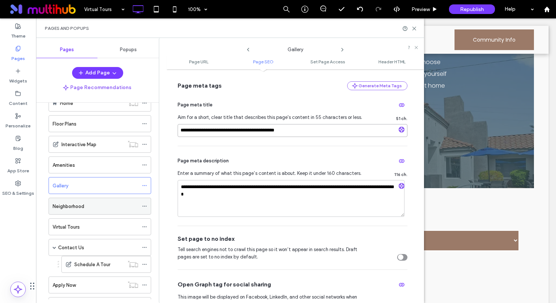
scroll to position [23, 0]
click at [144, 205] on icon at bounding box center [144, 203] width 5 height 5
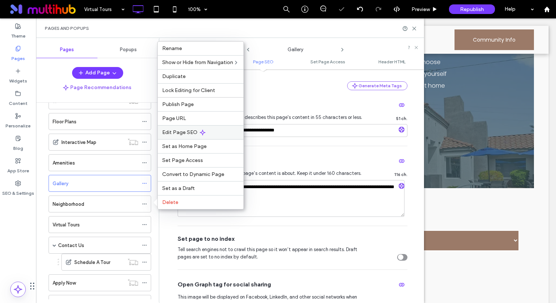
click at [200, 132] on use at bounding box center [202, 132] width 5 height 5
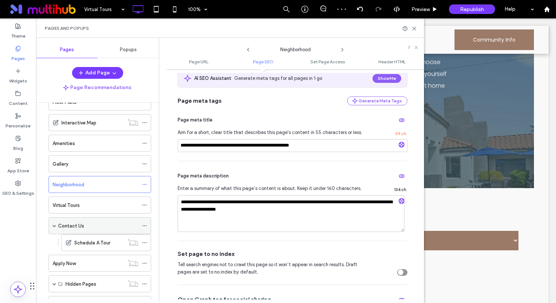
scroll to position [50, 0]
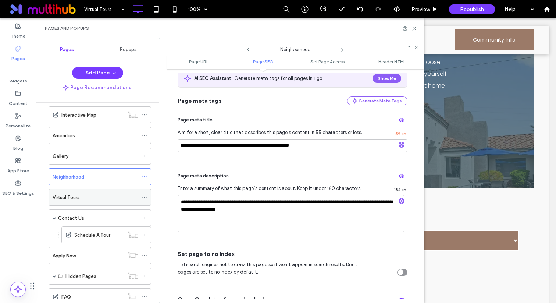
click at [143, 196] on icon at bounding box center [144, 197] width 5 height 5
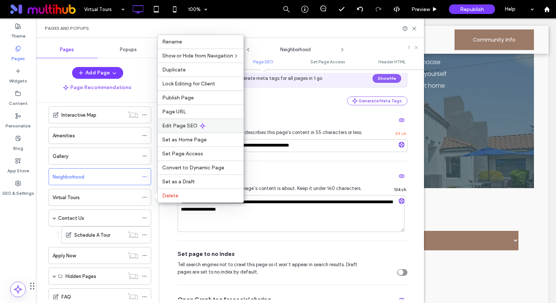
click at [191, 127] on span "Edit Page SEO" at bounding box center [179, 126] width 35 height 6
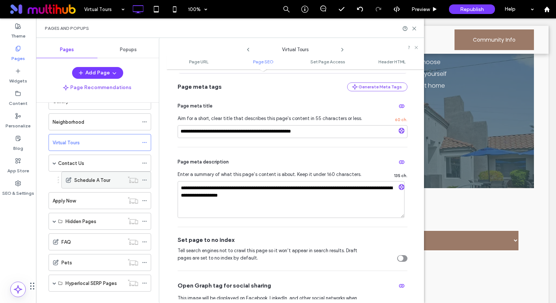
scroll to position [109, 0]
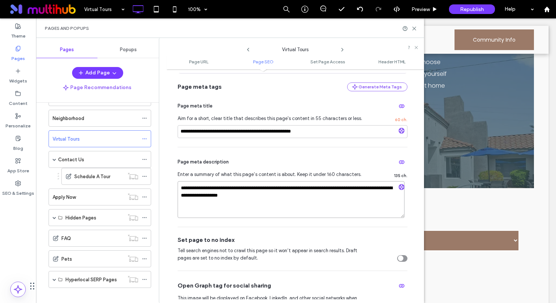
click at [335, 191] on textarea "**********" at bounding box center [291, 199] width 227 height 37
type textarea "**********"
click at [146, 161] on icon at bounding box center [144, 159] width 5 height 5
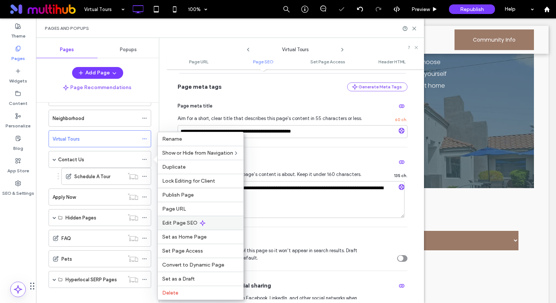
click at [185, 223] on span "Edit Page SEO" at bounding box center [179, 223] width 35 height 6
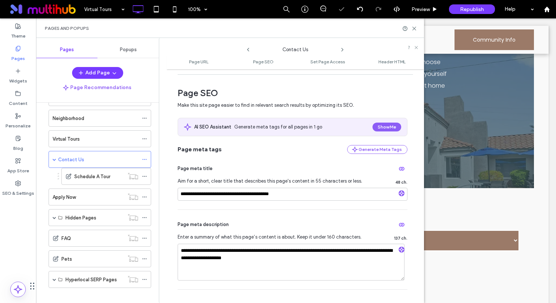
scroll to position [155, 0]
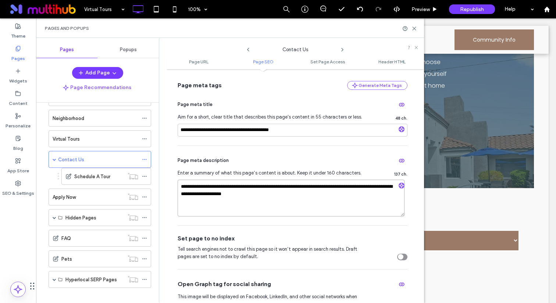
click at [311, 187] on textarea "**********" at bounding box center [291, 198] width 227 height 37
type textarea "**********"
click at [144, 177] on icon at bounding box center [144, 176] width 5 height 5
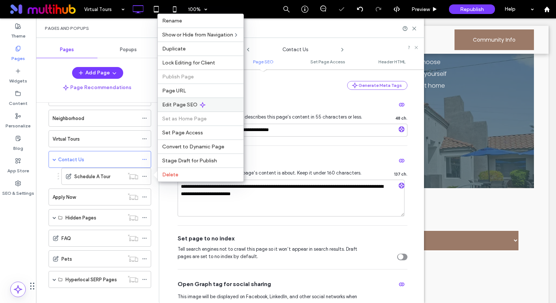
click at [208, 105] on div "Edit Page SEO" at bounding box center [201, 105] width 86 height 14
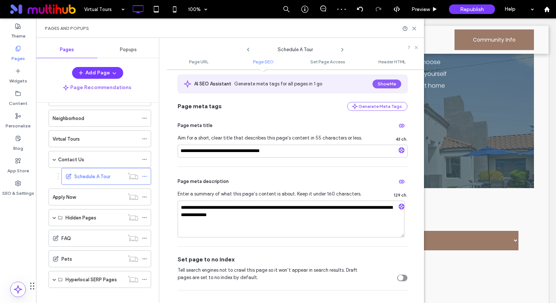
scroll to position [138, 0]
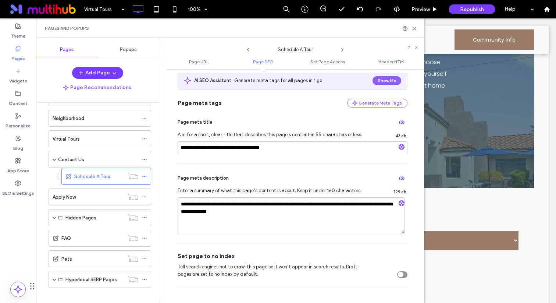
click at [400, 275] on icon "toggle" at bounding box center [401, 274] width 2 height 1
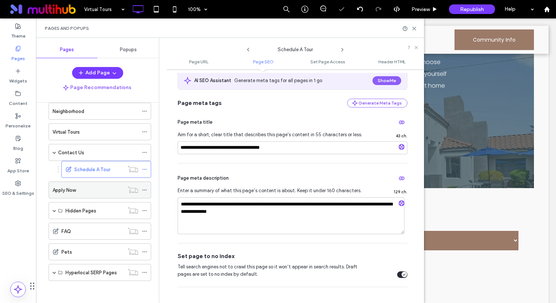
click at [142, 188] on icon at bounding box center [144, 189] width 5 height 5
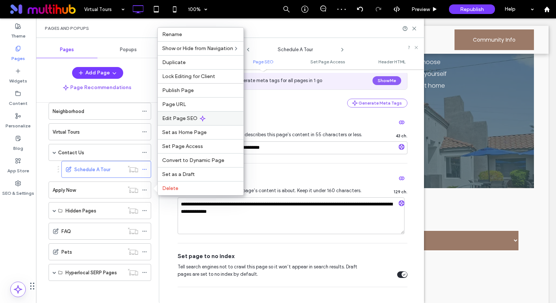
click at [192, 115] on span "Edit Page SEO" at bounding box center [179, 118] width 35 height 6
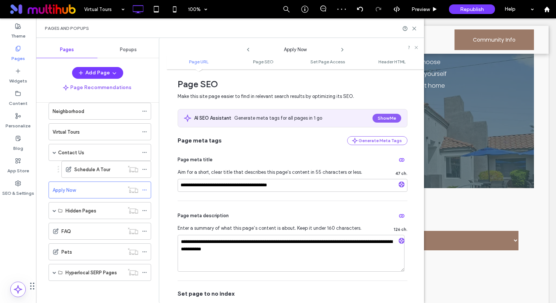
scroll to position [208, 0]
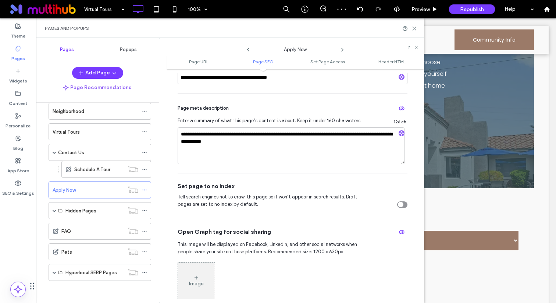
click at [402, 202] on div "toggle" at bounding box center [402, 204] width 10 height 7
click at [328, 134] on textarea "**********" at bounding box center [291, 145] width 227 height 37
type textarea "**********"
click at [145, 209] on icon at bounding box center [144, 210] width 5 height 5
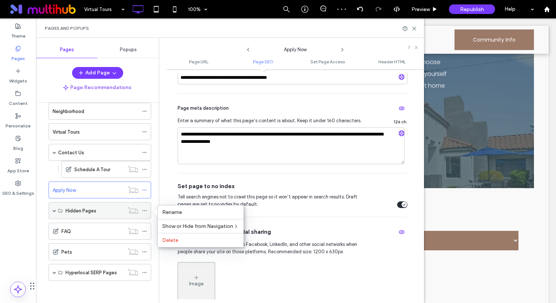
click at [53, 209] on span at bounding box center [55, 211] width 4 height 4
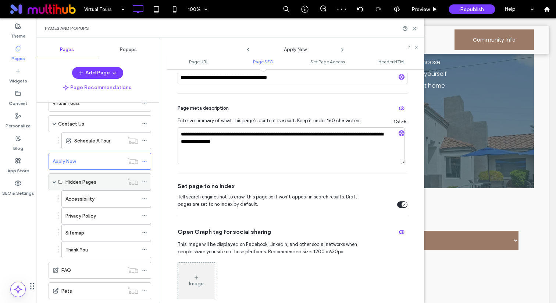
scroll to position [183, 0]
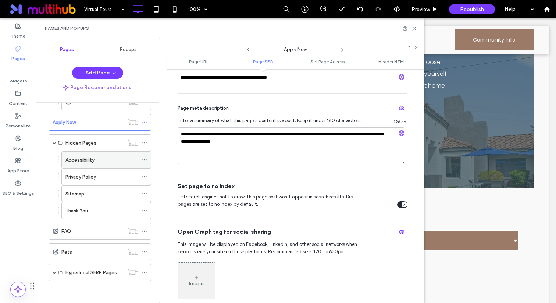
click at [146, 161] on icon at bounding box center [144, 159] width 5 height 5
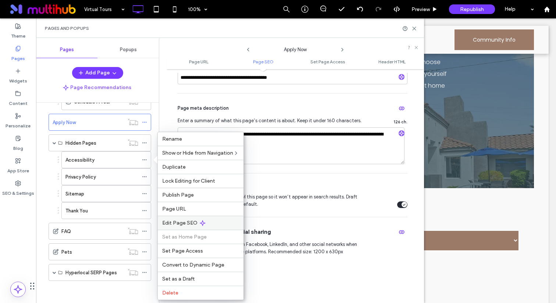
click at [198, 218] on div "Edit Page SEO" at bounding box center [201, 223] width 86 height 14
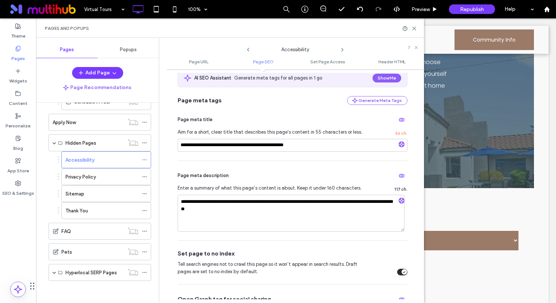
scroll to position [141, 0]
click at [145, 176] on icon at bounding box center [144, 176] width 5 height 5
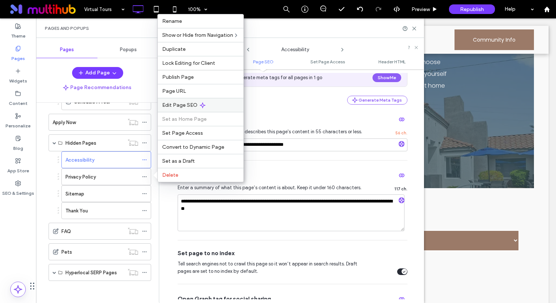
click at [200, 105] on use at bounding box center [202, 105] width 5 height 5
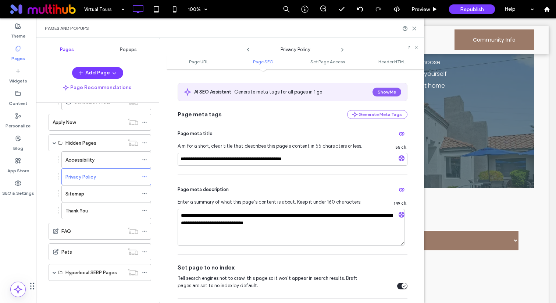
scroll to position [135, 0]
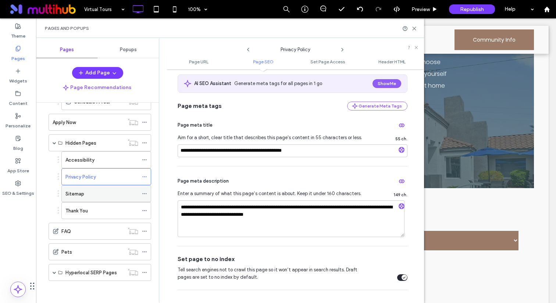
click at [144, 193] on icon at bounding box center [144, 193] width 5 height 5
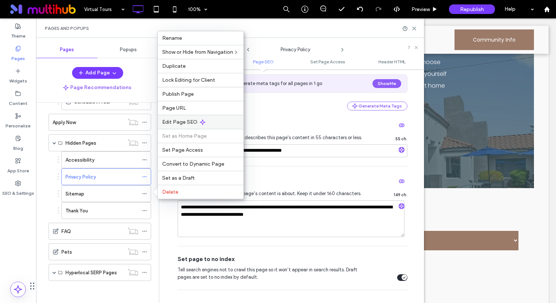
click at [190, 117] on div "Edit Page SEO" at bounding box center [201, 122] width 86 height 14
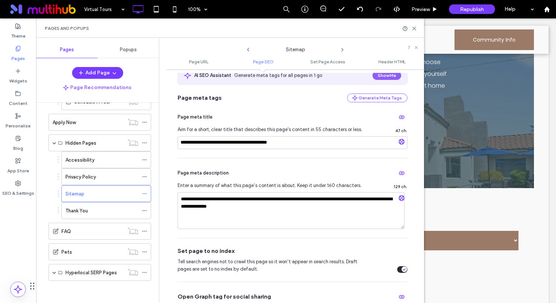
scroll to position [156, 0]
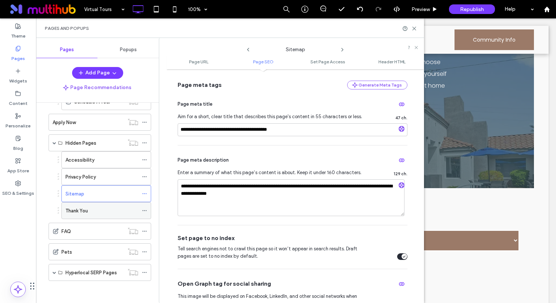
click at [144, 210] on icon at bounding box center [144, 210] width 5 height 5
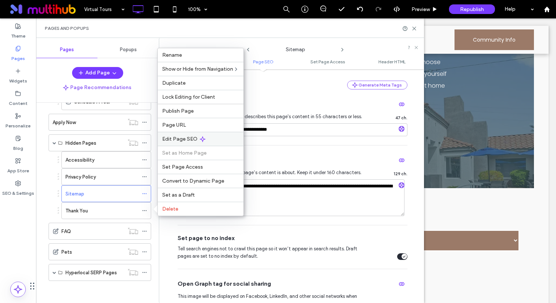
click at [193, 138] on span "Edit Page SEO" at bounding box center [179, 139] width 35 height 6
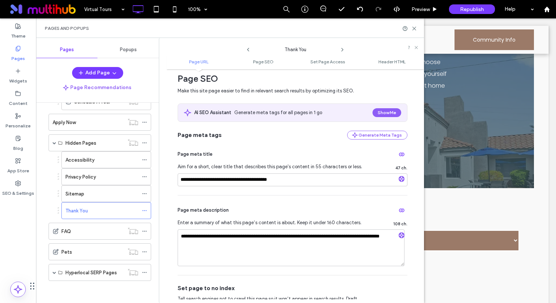
scroll to position [153, 0]
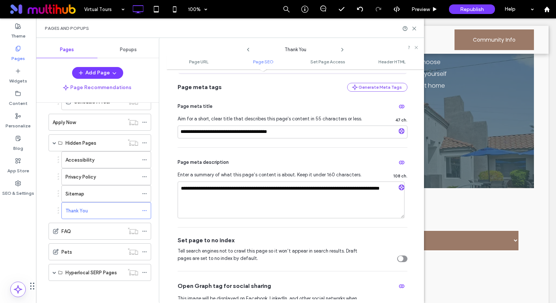
click at [397, 255] on div "Tell search engines not to crawl this page so it won’t appear in search results…" at bounding box center [293, 254] width 230 height 15
click at [399, 258] on icon "toggle" at bounding box center [400, 259] width 3 height 2
click at [144, 230] on icon at bounding box center [144, 231] width 5 height 5
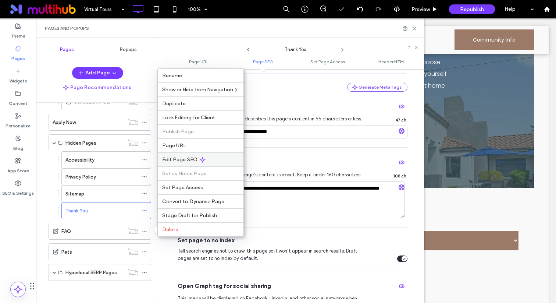
click at [190, 157] on span "Edit Page SEO" at bounding box center [179, 159] width 35 height 6
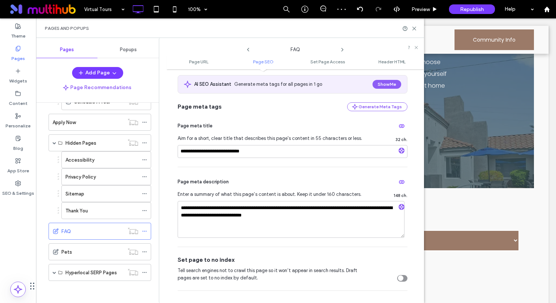
scroll to position [189, 0]
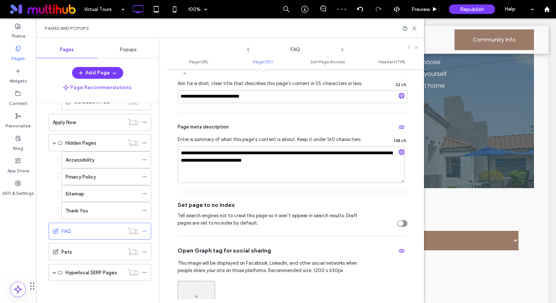
click at [399, 223] on icon "toggle" at bounding box center [400, 223] width 3 height 2
click at [146, 251] on icon at bounding box center [144, 251] width 5 height 5
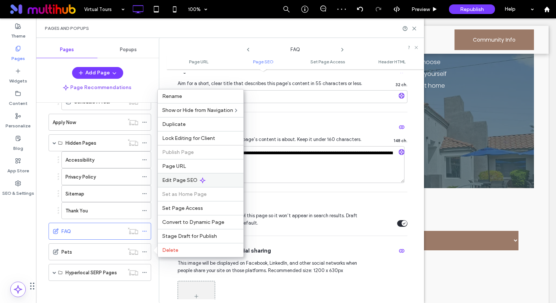
click at [182, 179] on span "Edit Page SEO" at bounding box center [179, 180] width 35 height 6
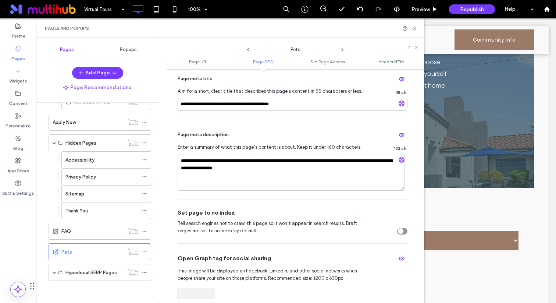
scroll to position [170, 0]
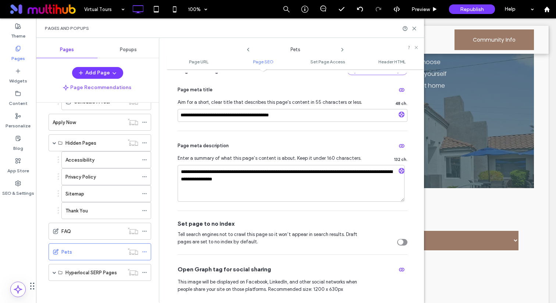
click at [401, 244] on div "toggle" at bounding box center [402, 242] width 10 height 7
click at [54, 272] on span at bounding box center [55, 272] width 4 height 4
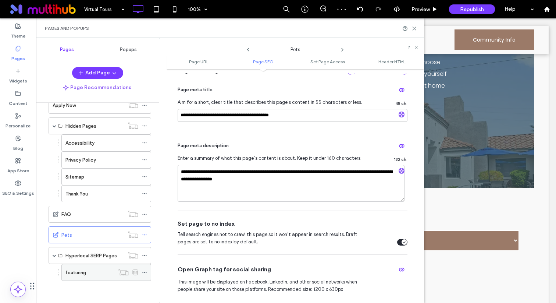
click at [144, 272] on use at bounding box center [144, 272] width 4 height 1
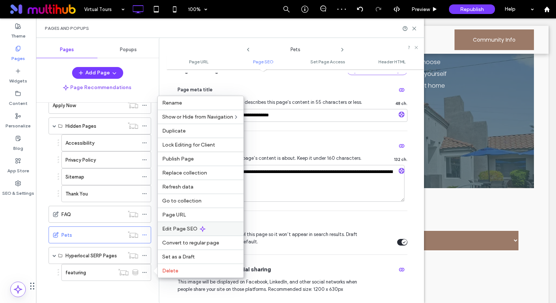
click at [190, 230] on span "Edit Page SEO" at bounding box center [179, 229] width 35 height 6
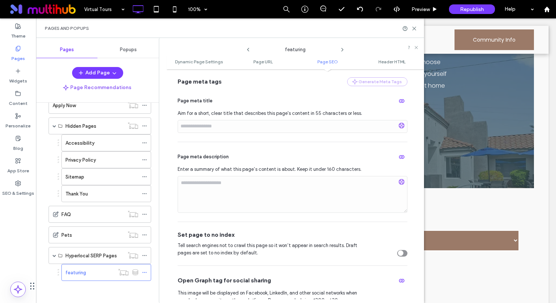
scroll to position [307, 0]
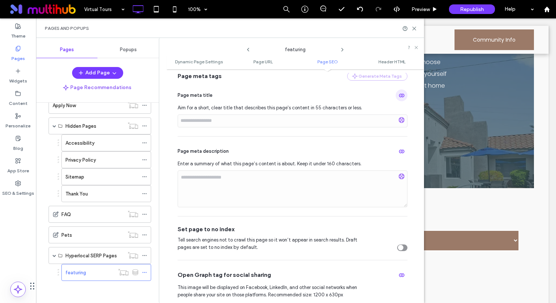
click at [399, 95] on use "button" at bounding box center [402, 95] width 6 height 4
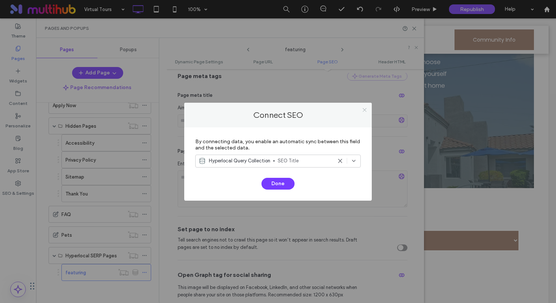
click at [364, 110] on icon at bounding box center [365, 110] width 6 height 6
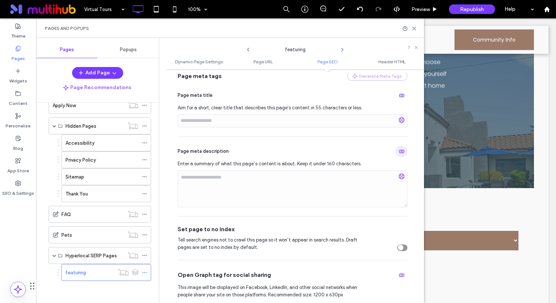
click at [403, 150] on span "button" at bounding box center [402, 151] width 12 height 12
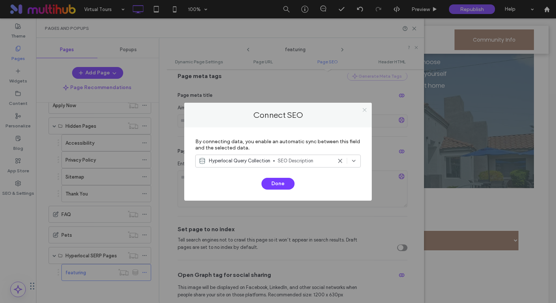
click at [365, 106] on span at bounding box center [365, 110] width 6 height 11
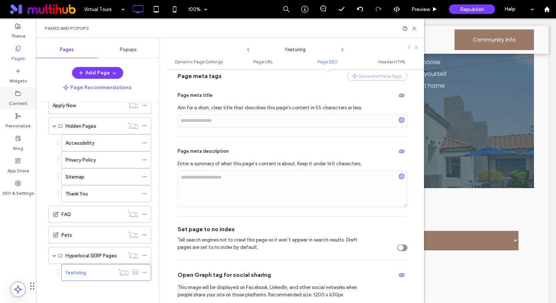
click at [22, 106] on label "Content" at bounding box center [18, 101] width 19 height 10
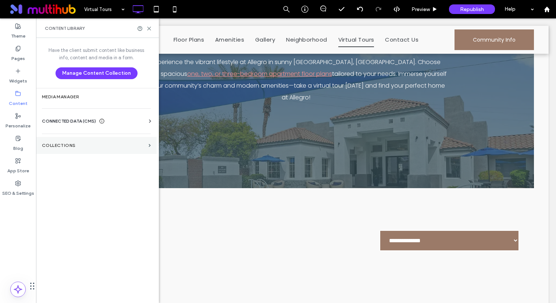
click at [92, 144] on label "Collections" at bounding box center [94, 145] width 104 height 5
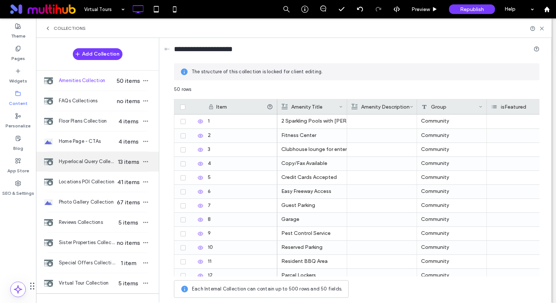
click at [90, 166] on div "Hyperlocal Query Collection 13 items" at bounding box center [97, 162] width 123 height 20
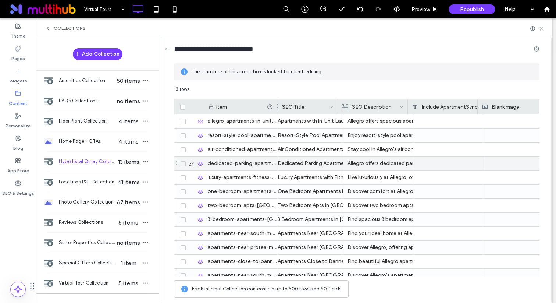
scroll to position [0, 489]
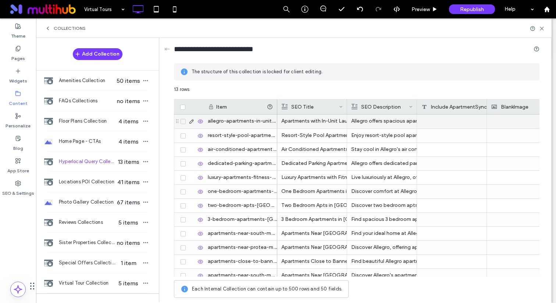
click at [316, 123] on div "Apartments with In-Unit Laundry in [GEOGRAPHIC_DATA], [GEOGRAPHIC_DATA]" at bounding box center [312, 120] width 61 height 13
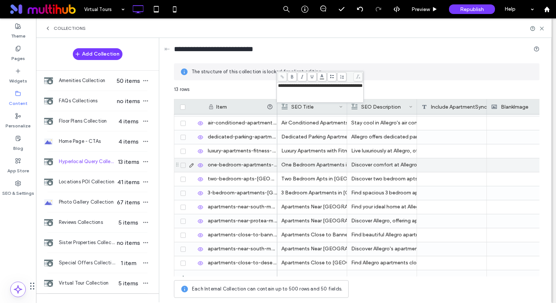
scroll to position [34, 0]
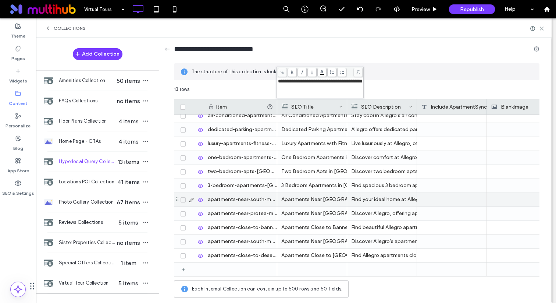
click at [311, 200] on div "Welcome to Allegro, where convenience meets comfort in [GEOGRAPHIC_DATA], [GEOG…" at bounding box center [185, 179] width 795 height 196
click at [311, 178] on div "Two Bedroom Apts in [GEOGRAPHIC_DATA] Foothills" at bounding box center [312, 171] width 61 height 13
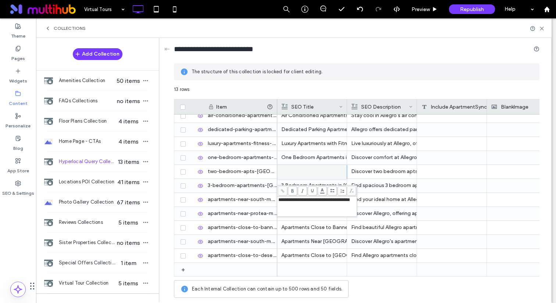
scroll to position [0, 0]
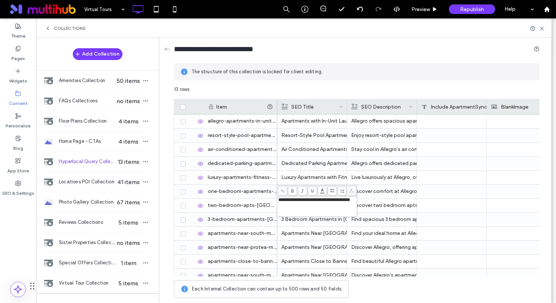
click at [349, 25] on div "Collections" at bounding box center [294, 28] width 498 height 6
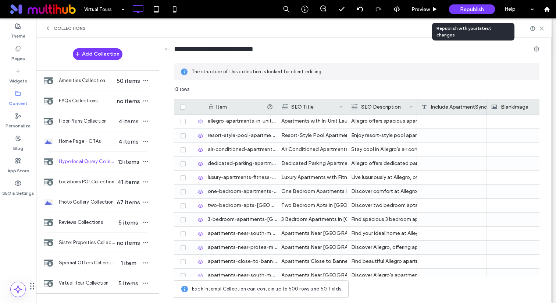
click at [459, 4] on div "Republish" at bounding box center [472, 9] width 46 height 10
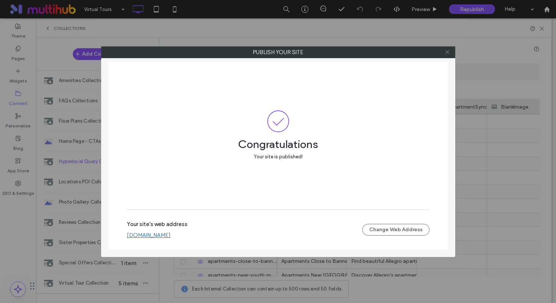
click at [449, 53] on use at bounding box center [448, 52] width 4 height 4
